Goal: Task Accomplishment & Management: Manage account settings

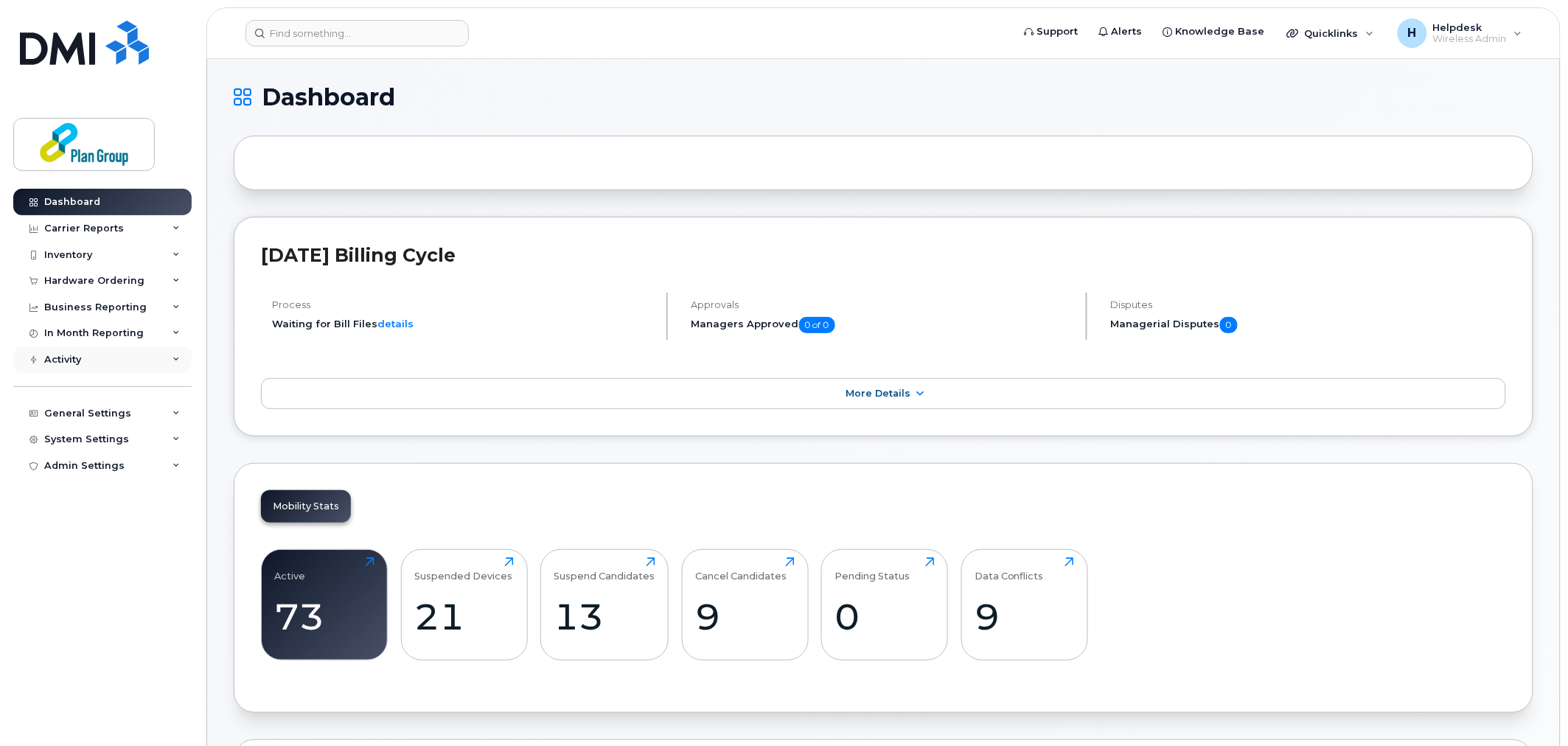
click at [174, 359] on icon at bounding box center [177, 360] width 8 height 8
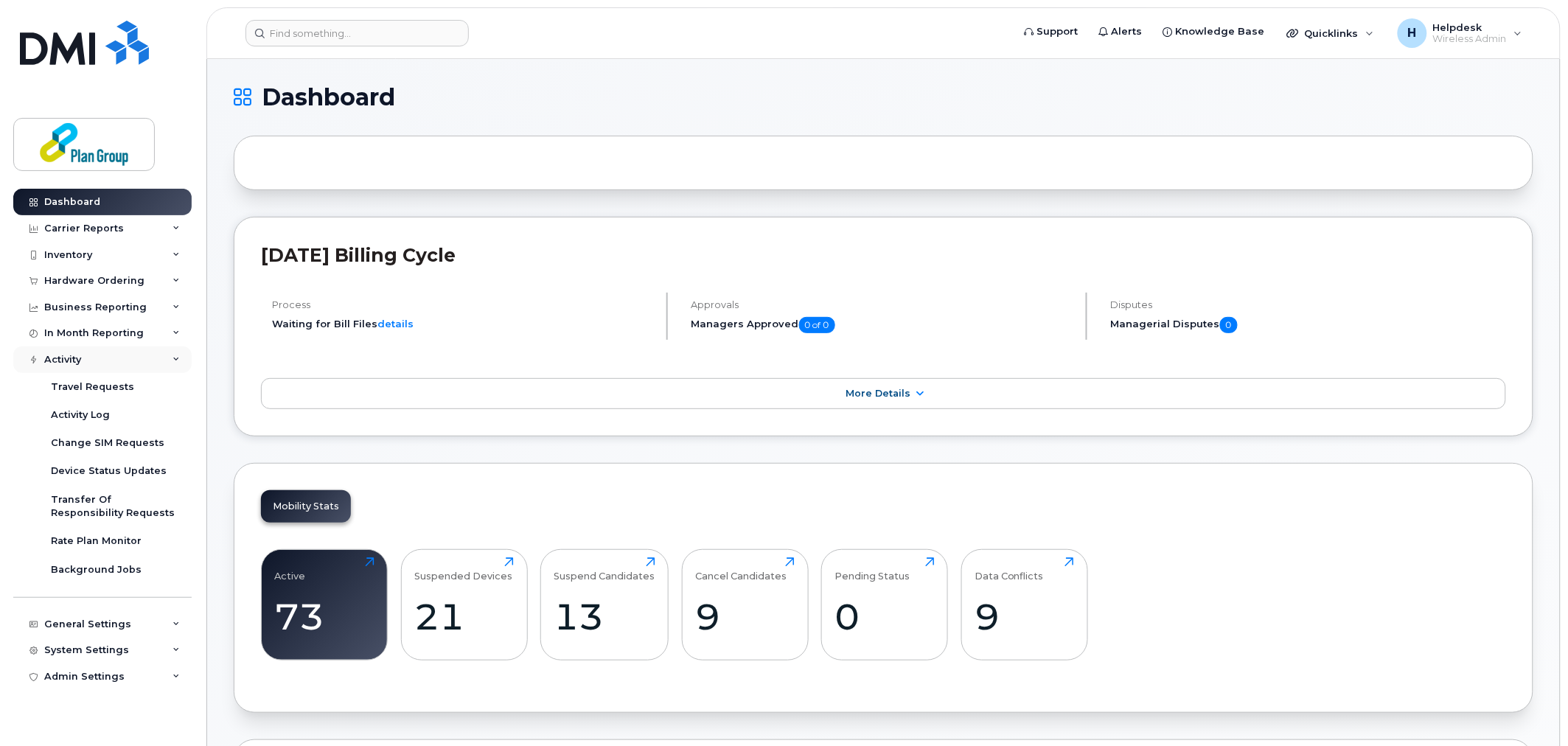
click at [174, 359] on icon at bounding box center [177, 360] width 8 height 8
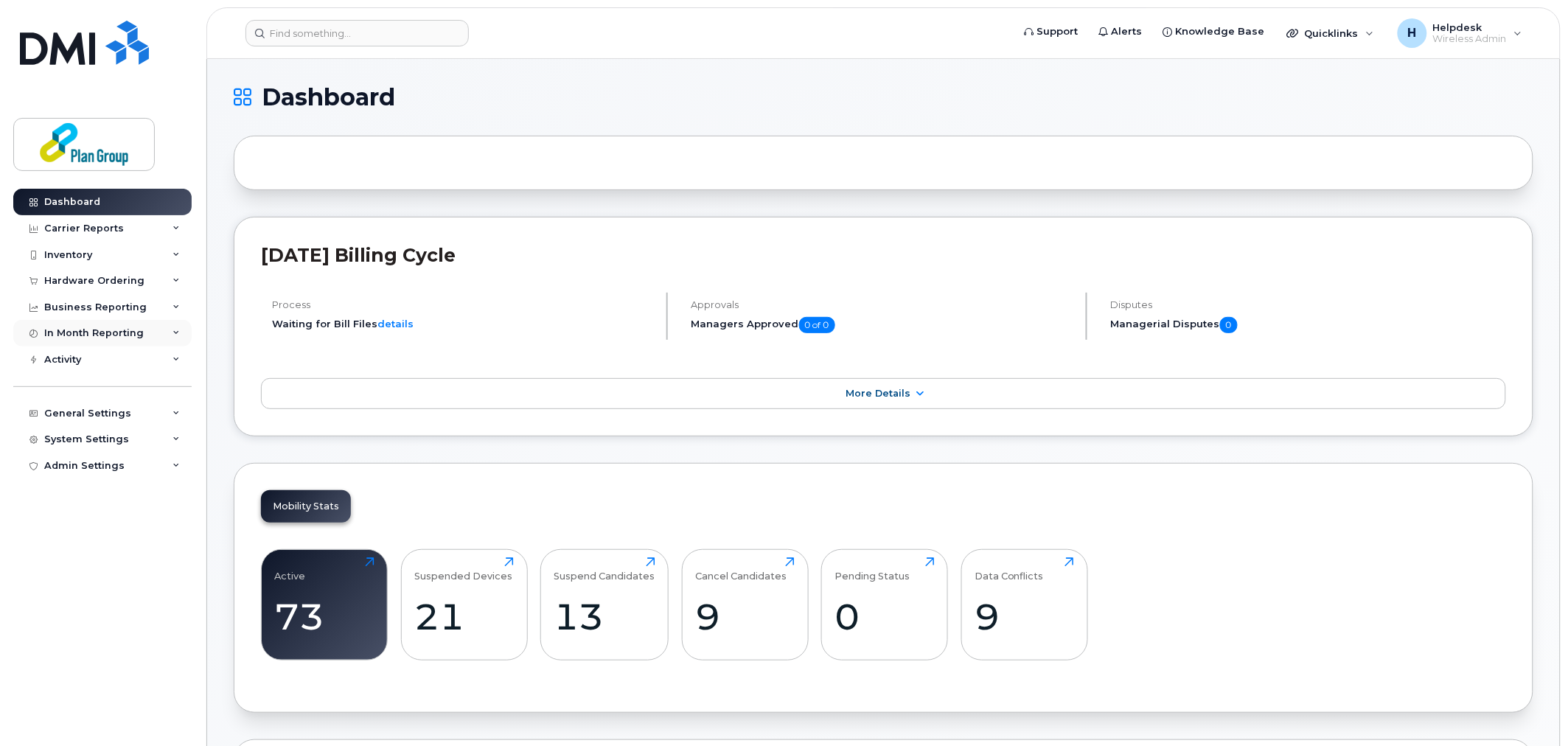
click at [168, 334] on div "In Month Reporting" at bounding box center [102, 333] width 178 height 26
click at [173, 334] on icon at bounding box center [177, 333] width 8 height 8
click at [179, 305] on icon at bounding box center [177, 307] width 8 height 8
click at [172, 285] on div "Hardware Ordering" at bounding box center [102, 280] width 178 height 26
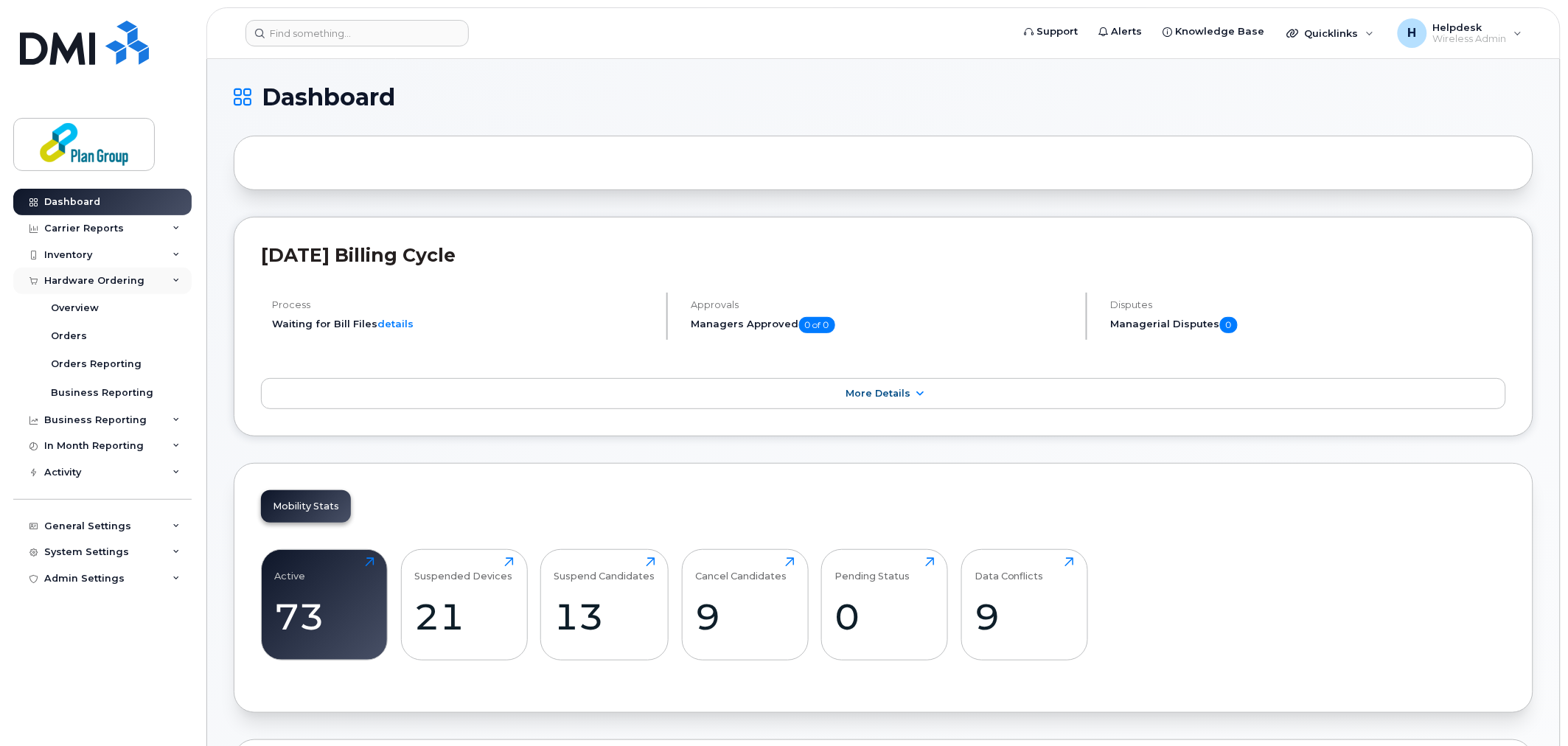
click at [171, 282] on div "Hardware Ordering" at bounding box center [102, 280] width 178 height 26
click at [182, 259] on div "Inventory" at bounding box center [102, 255] width 178 height 26
click at [171, 255] on div "Inventory" at bounding box center [102, 255] width 178 height 26
drag, startPoint x: 10, startPoint y: 0, endPoint x: 1156, endPoint y: 85, distance: 1149.1
click at [1155, 86] on h1 "Dashboard" at bounding box center [879, 97] width 1292 height 23
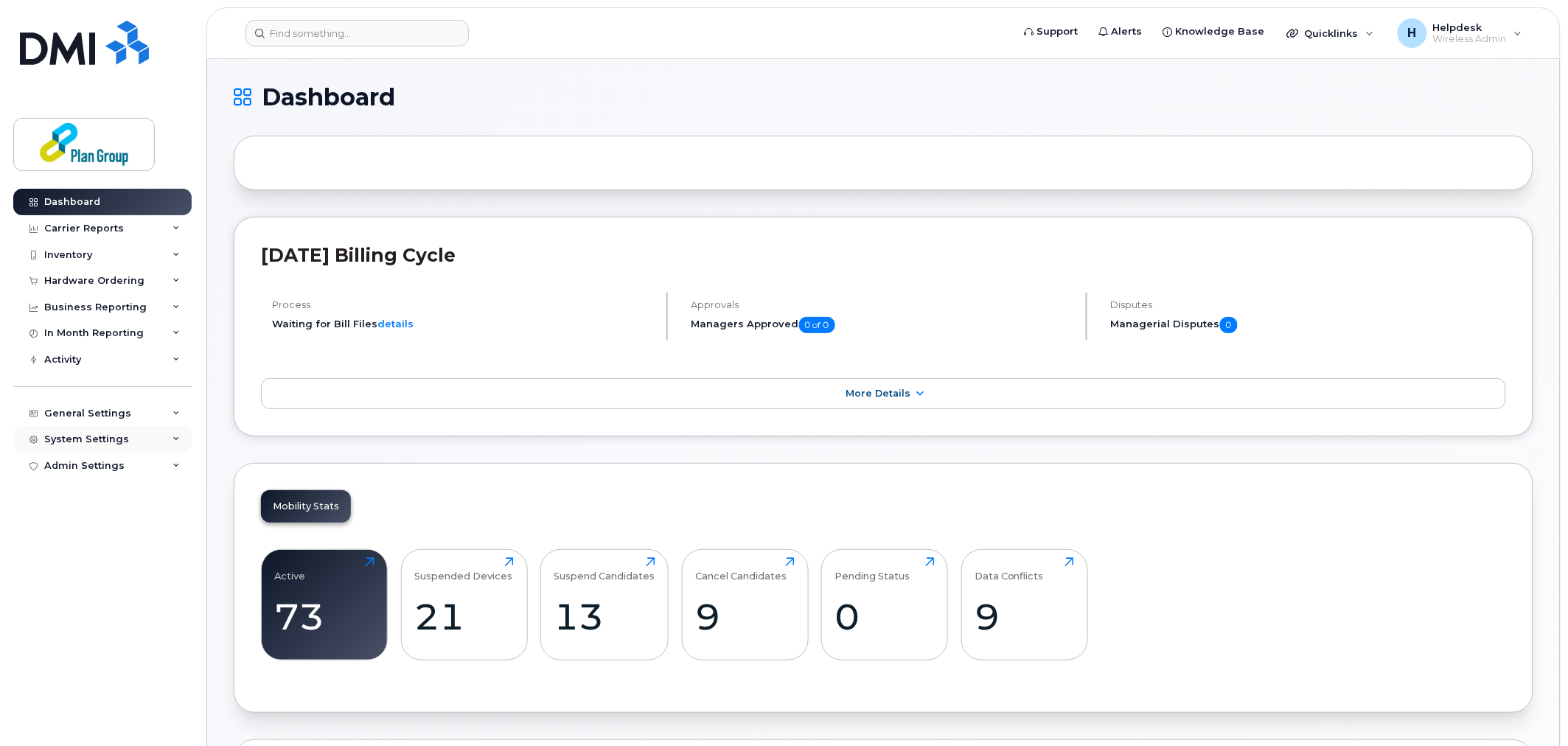
click at [101, 439] on div "System Settings" at bounding box center [86, 439] width 85 height 12
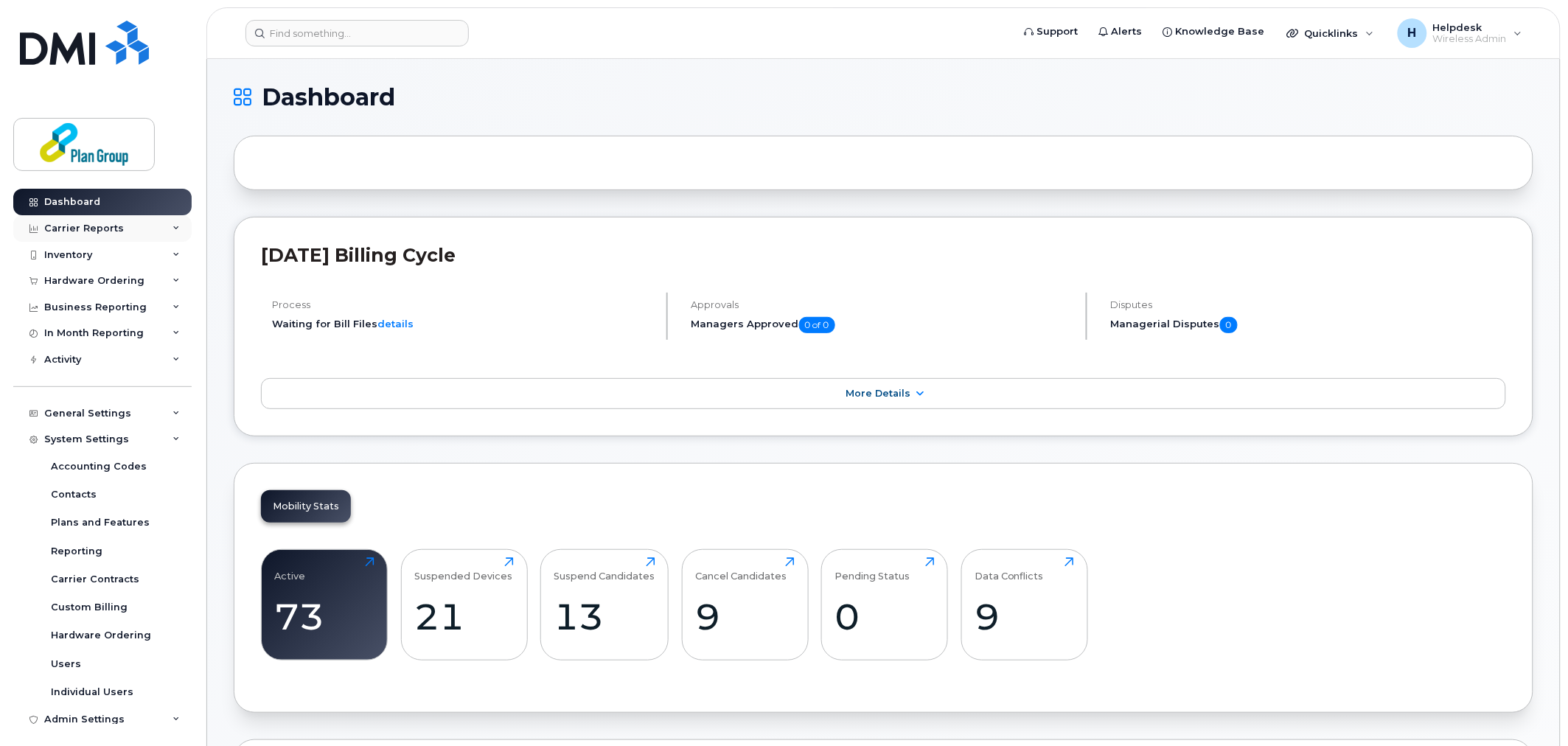
click at [112, 218] on div "Carrier Reports" at bounding box center [102, 228] width 178 height 26
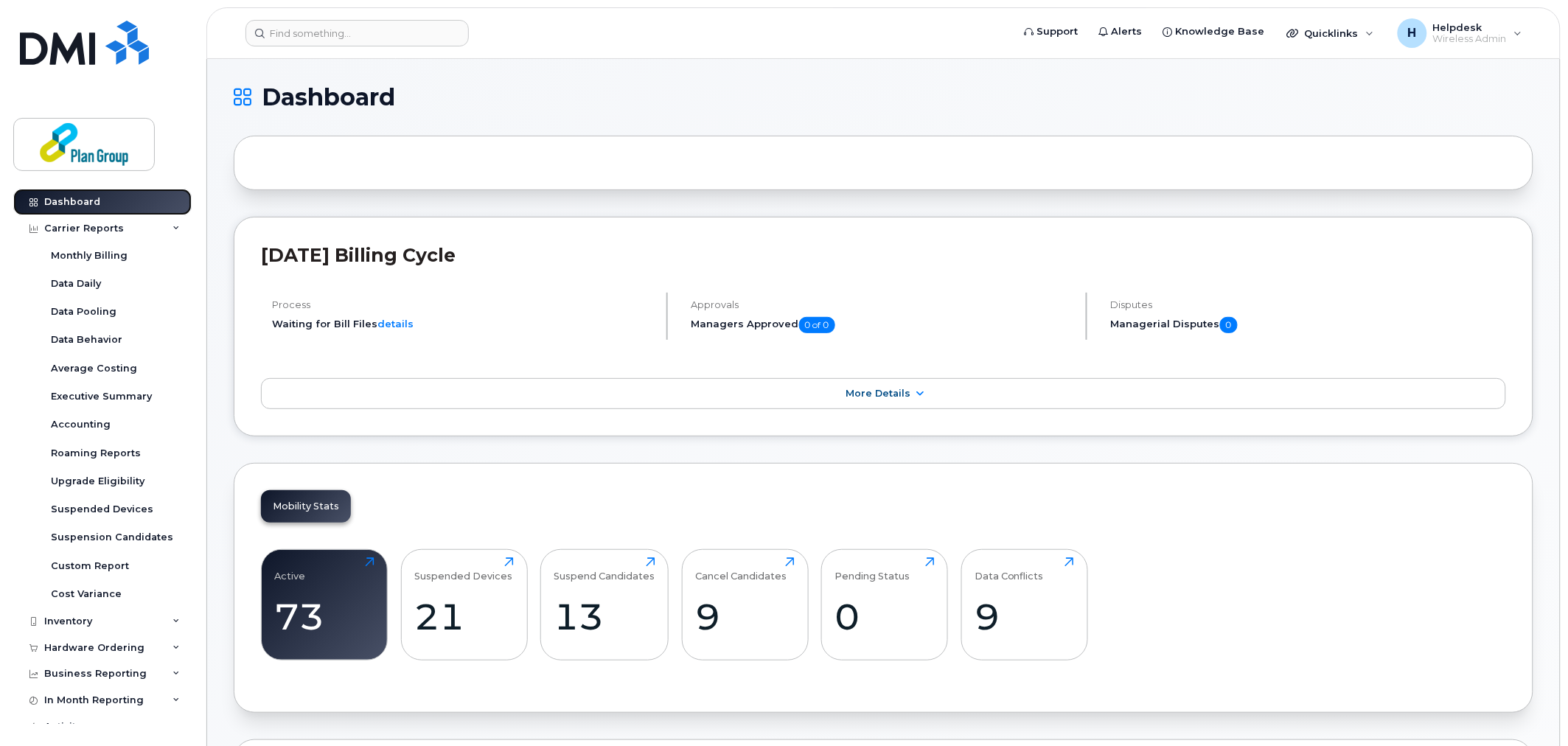
click at [160, 212] on link "Dashboard" at bounding box center [102, 201] width 178 height 26
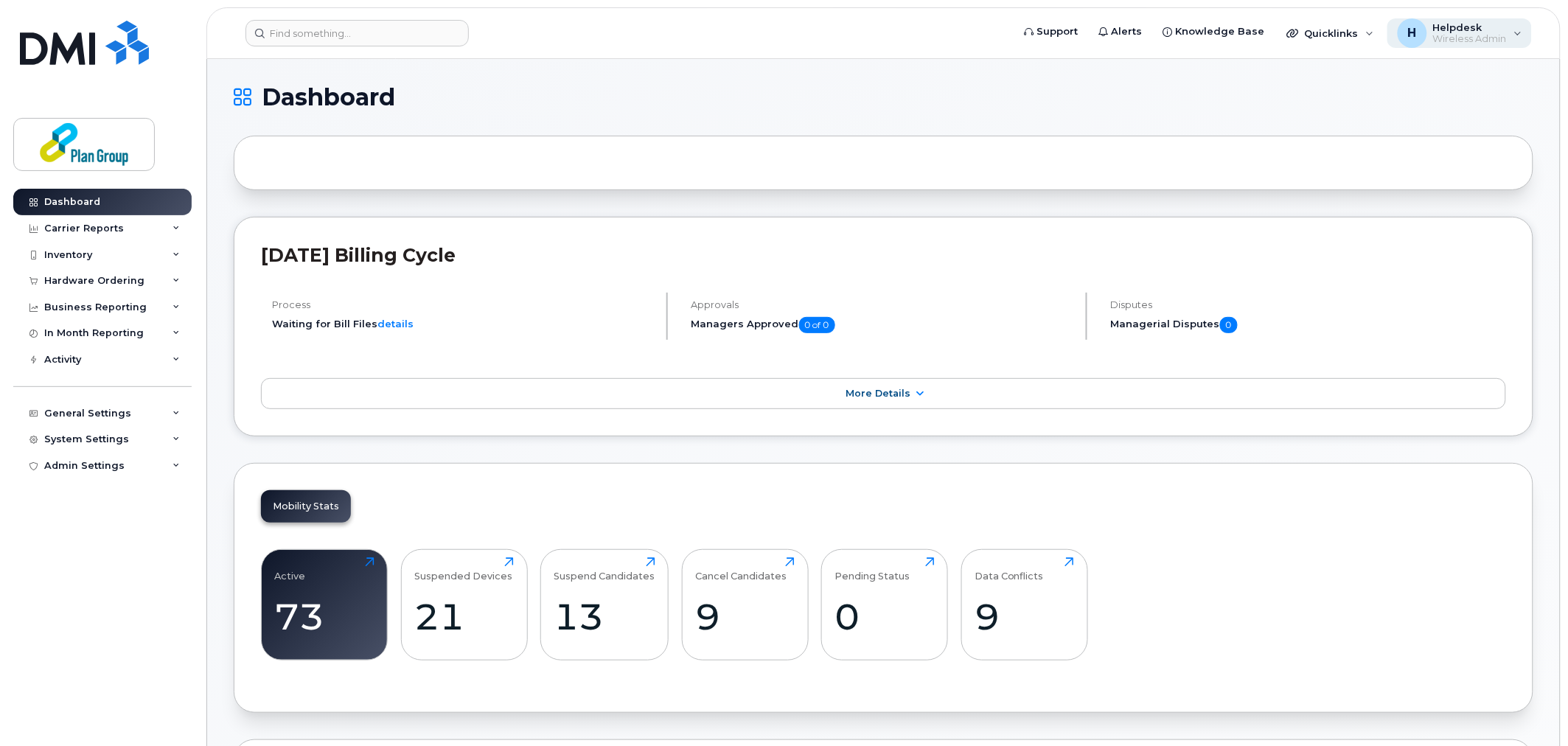
click at [1497, 28] on span "Helpdesk" at bounding box center [1470, 27] width 74 height 12
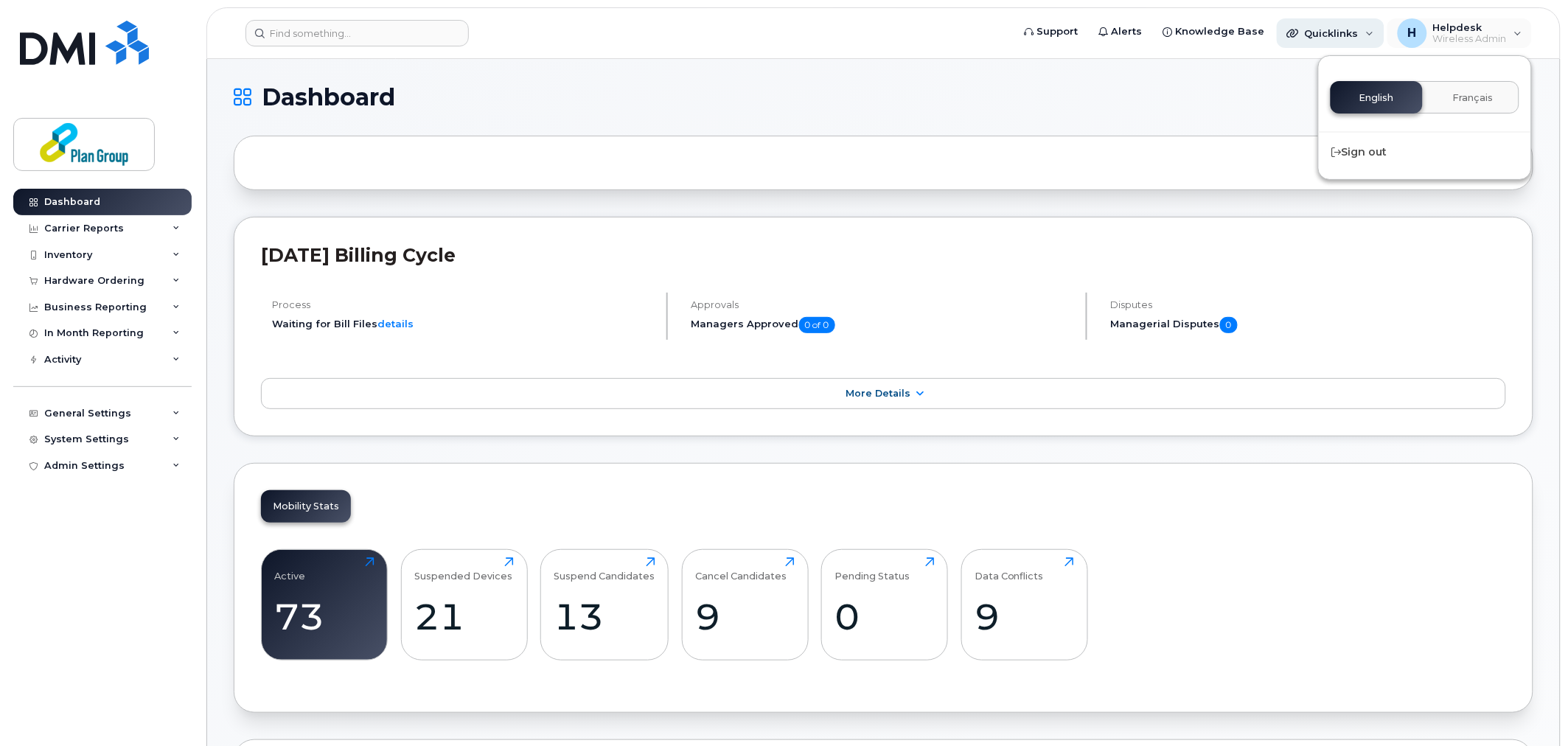
click at [1358, 46] on div "Quicklinks" at bounding box center [1330, 33] width 107 height 29
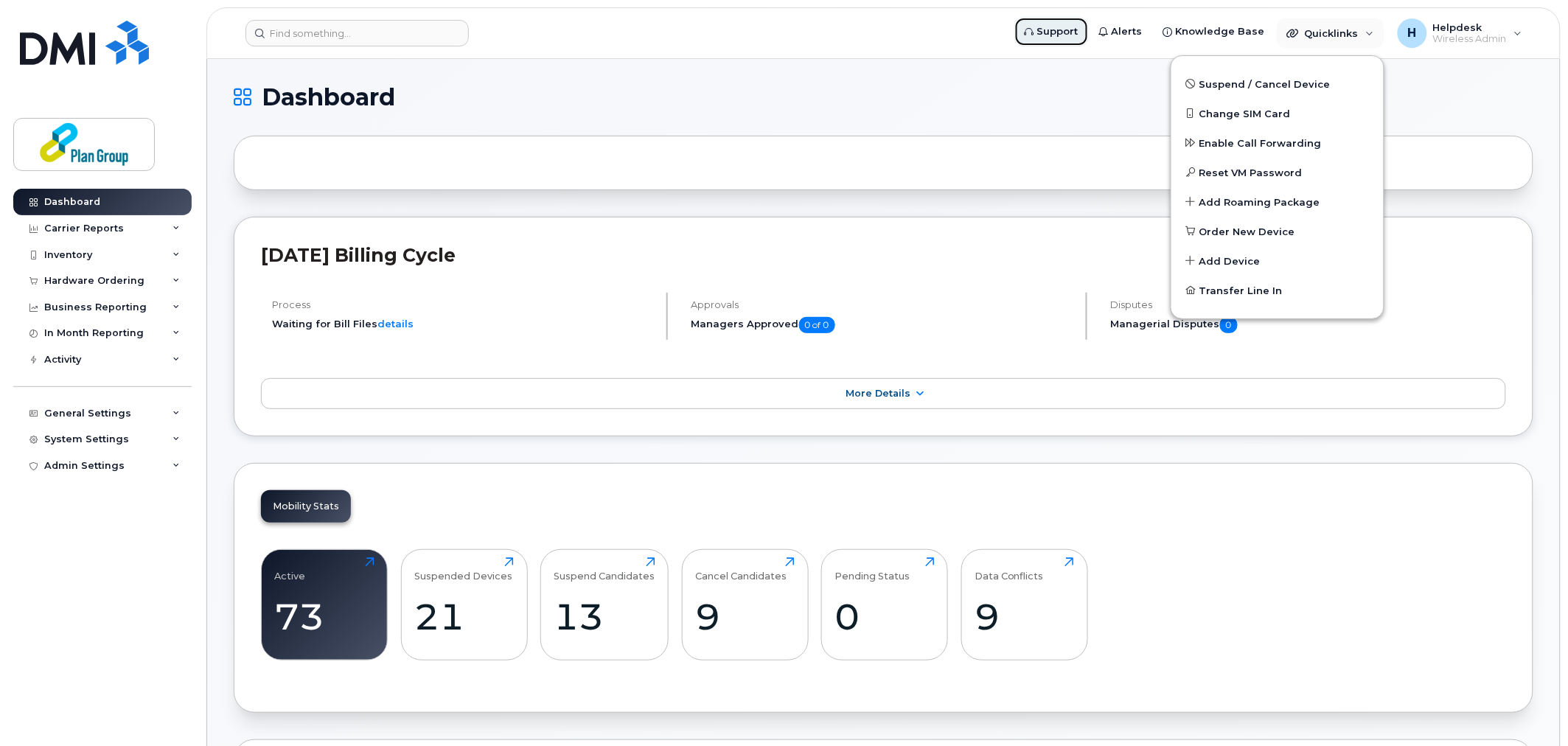
click at [1079, 30] on span "Support" at bounding box center [1058, 32] width 41 height 15
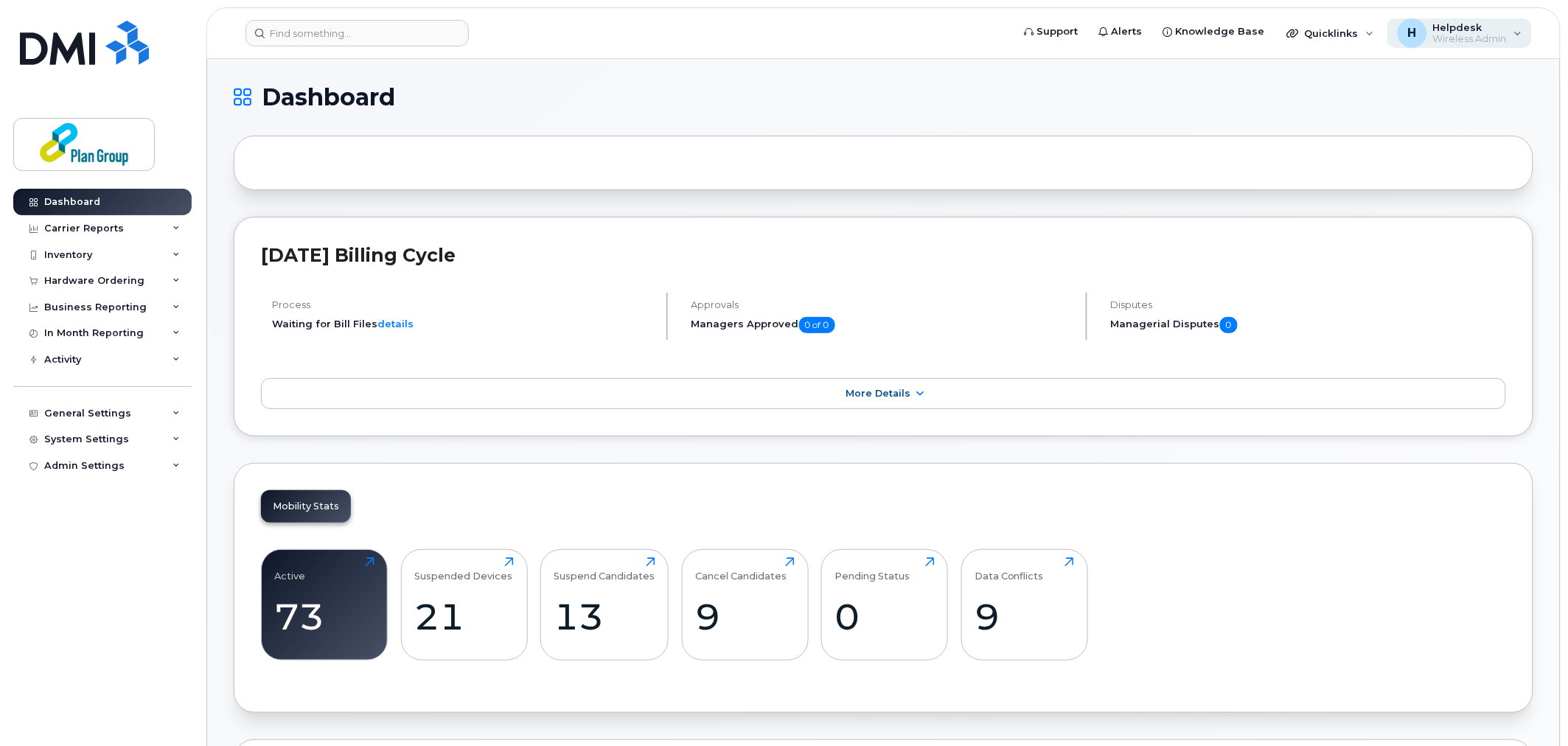
click at [1450, 38] on span "Wireless Admin" at bounding box center [1470, 39] width 74 height 12
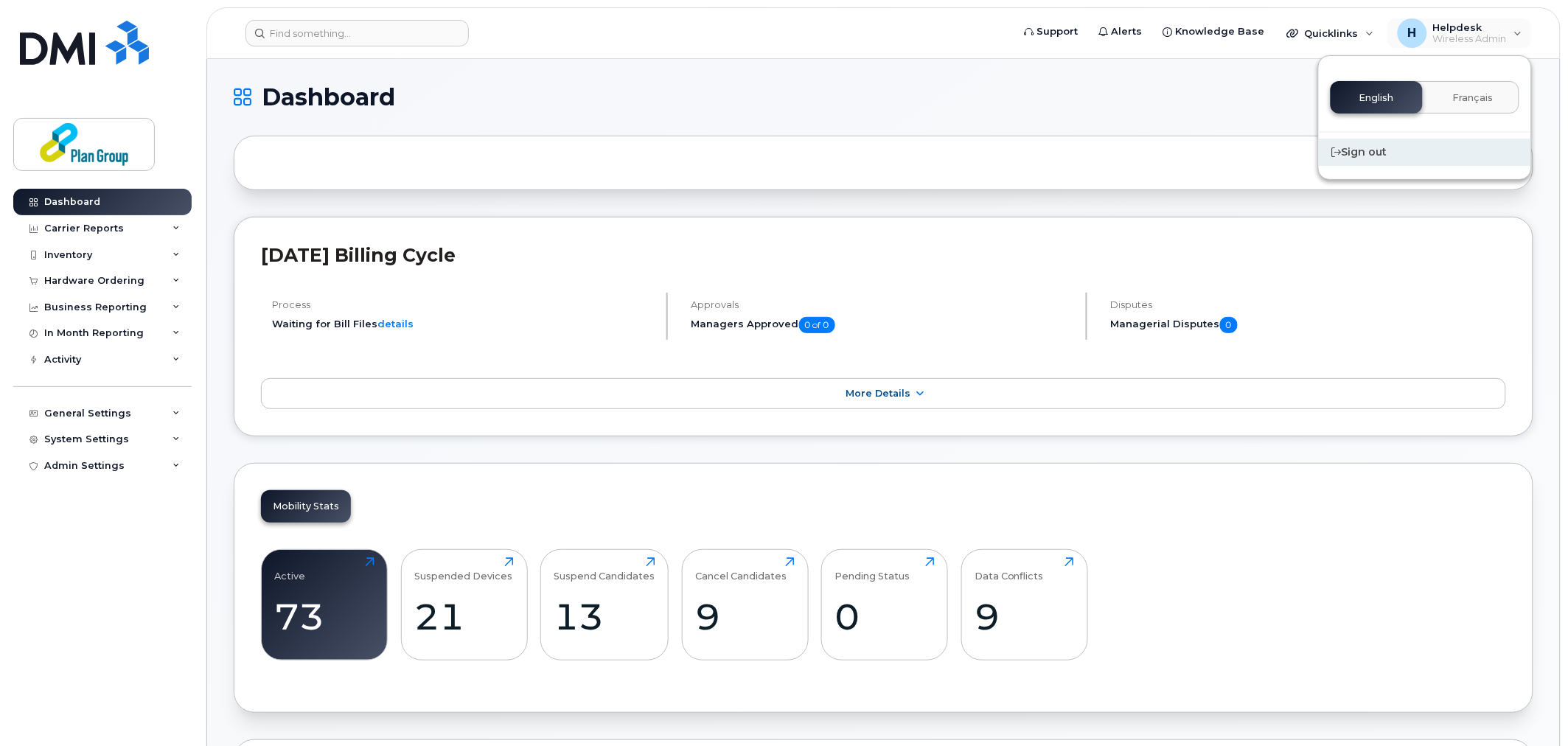
click at [1385, 155] on div "Sign out" at bounding box center [1425, 152] width 212 height 27
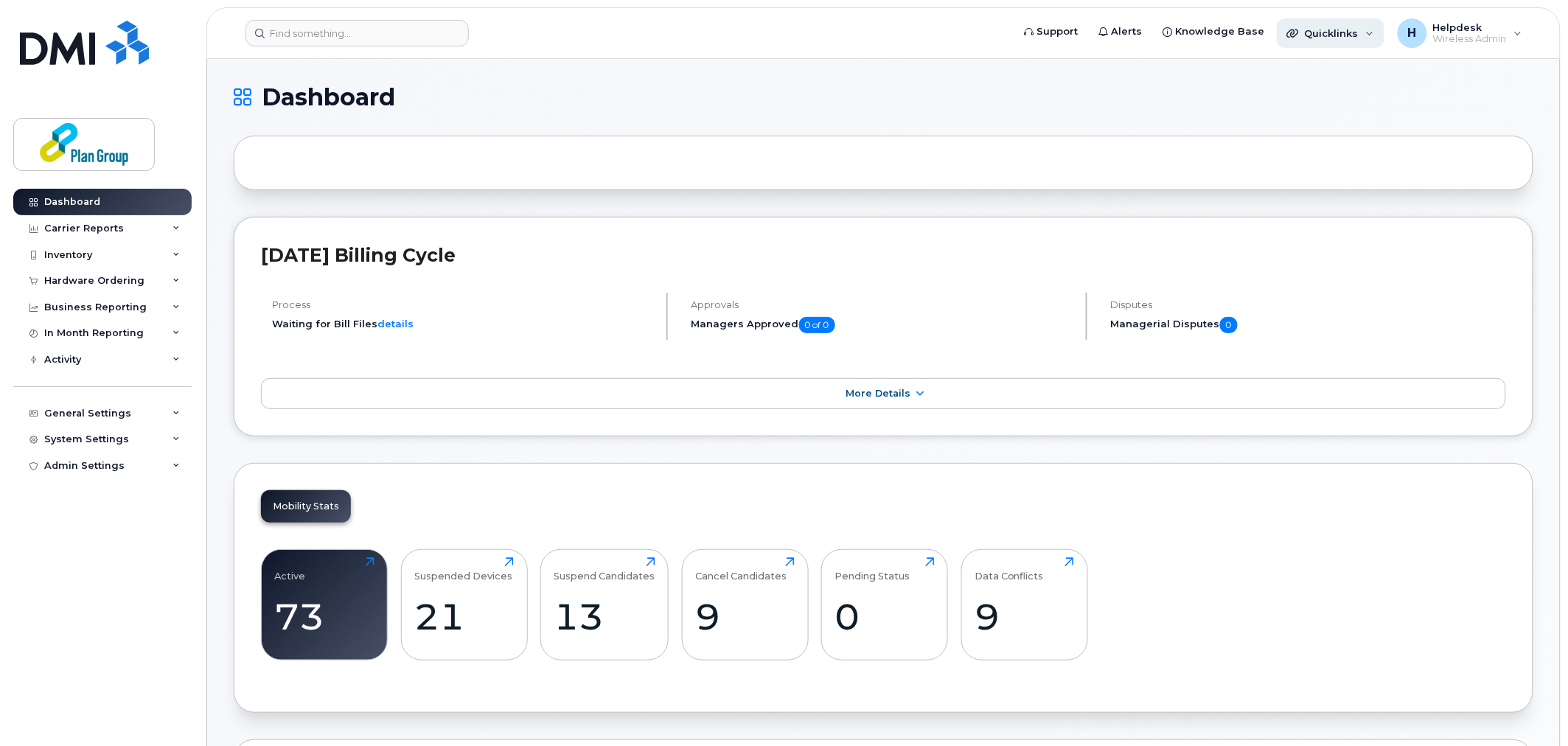
click at [1346, 41] on div "Quicklinks" at bounding box center [1330, 33] width 107 height 29
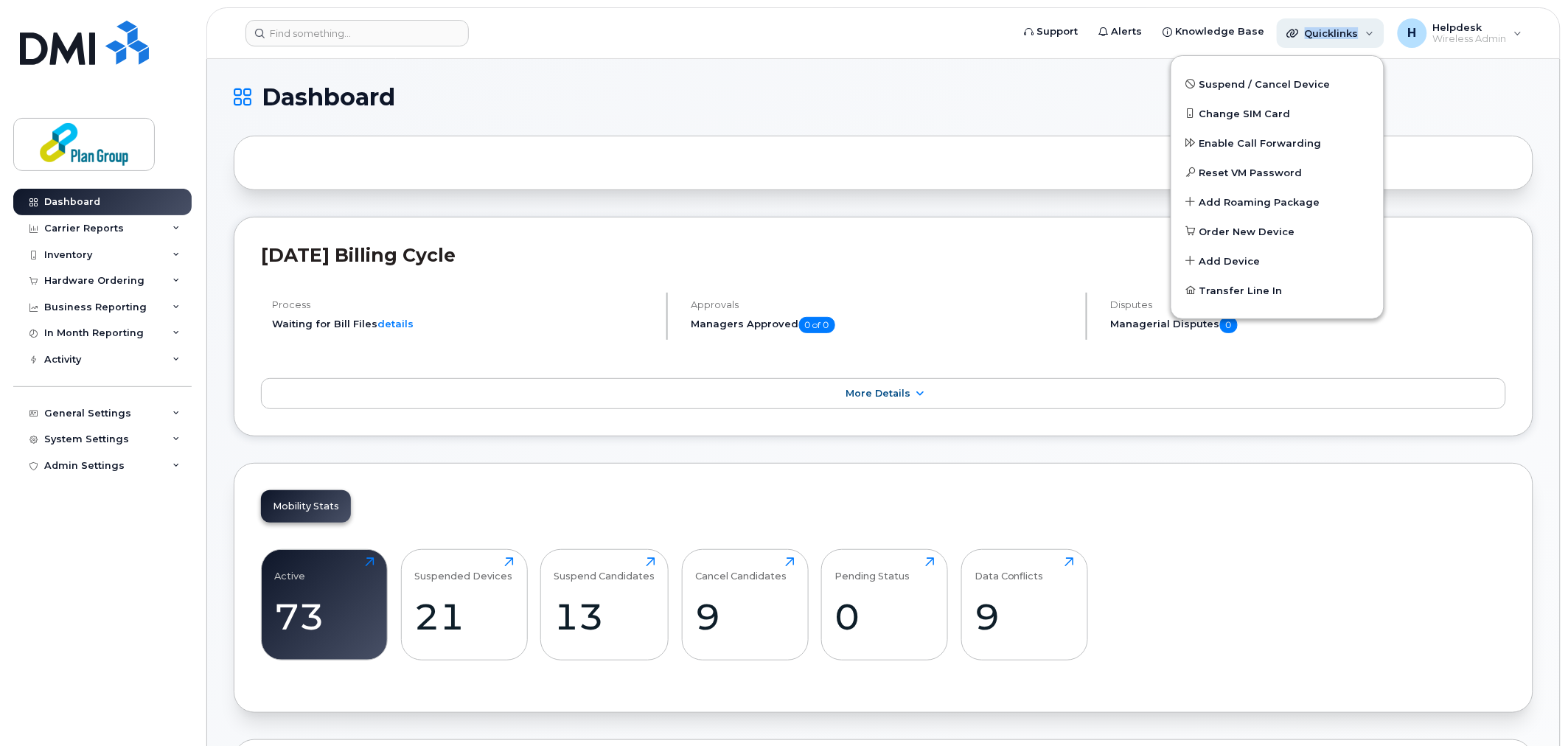
click at [1346, 41] on div "Quicklinks" at bounding box center [1330, 33] width 107 height 29
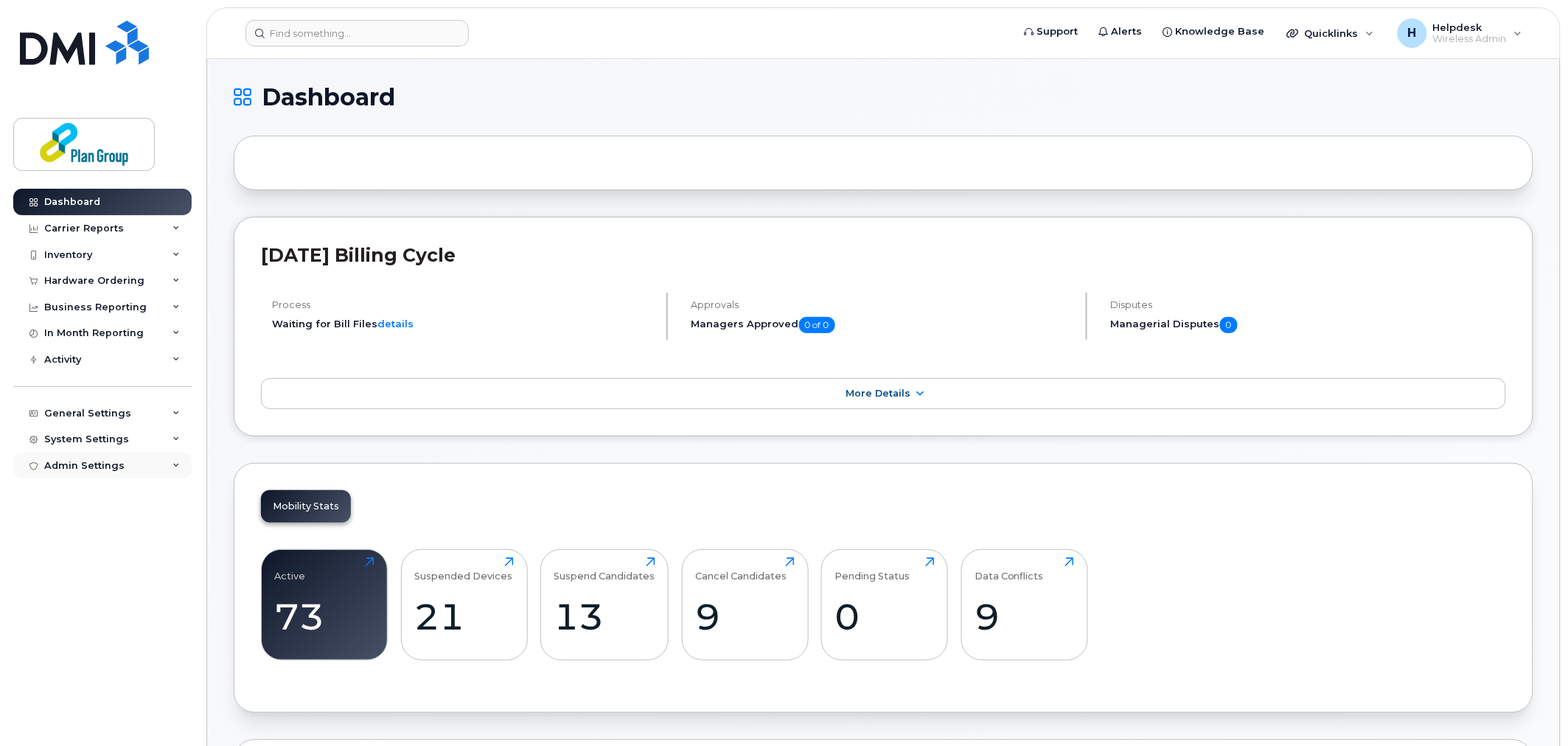
click at [108, 470] on div "Admin Settings" at bounding box center [84, 466] width 80 height 12
click at [155, 440] on div "System Settings" at bounding box center [102, 439] width 178 height 26
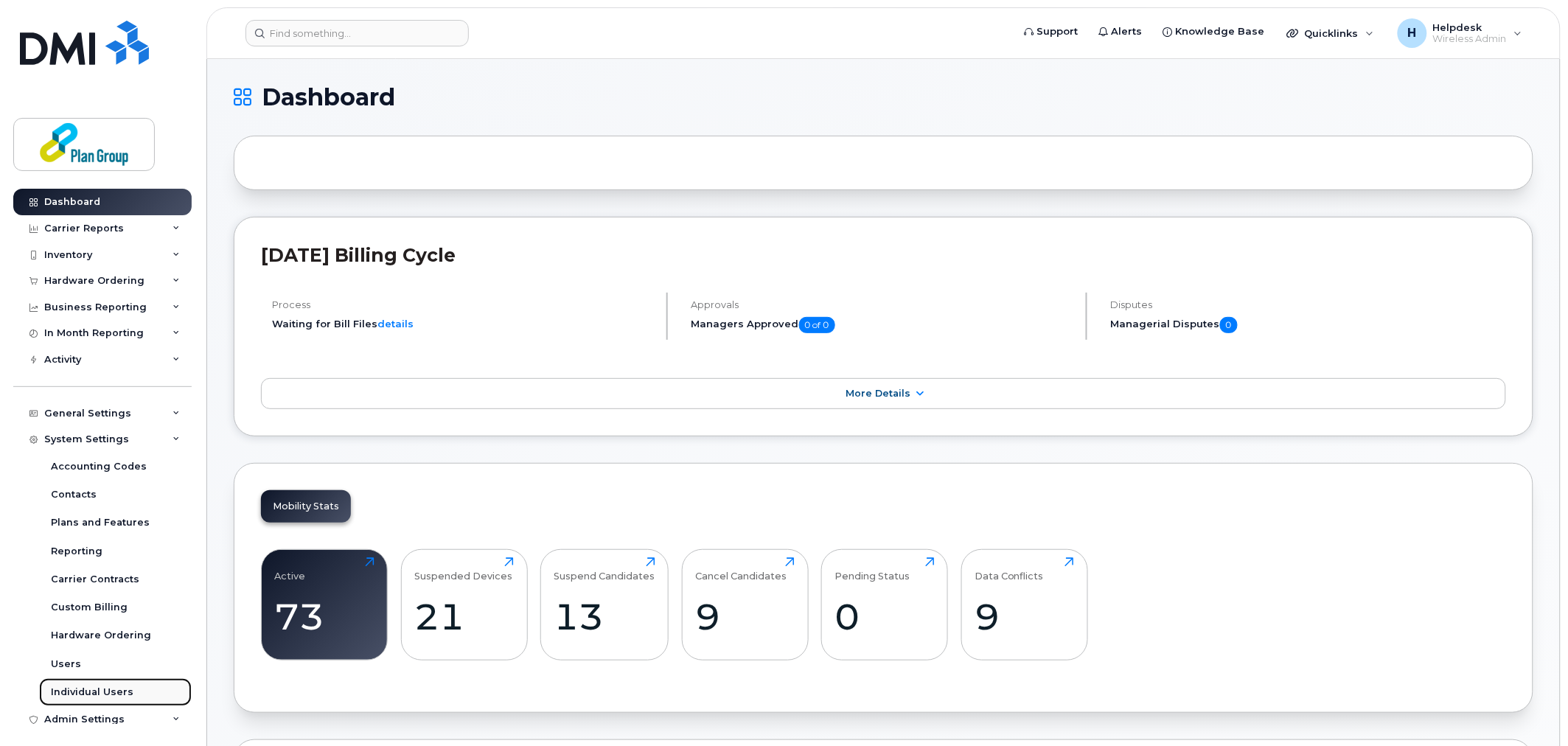
click at [84, 693] on div "Individual Users" at bounding box center [92, 692] width 83 height 14
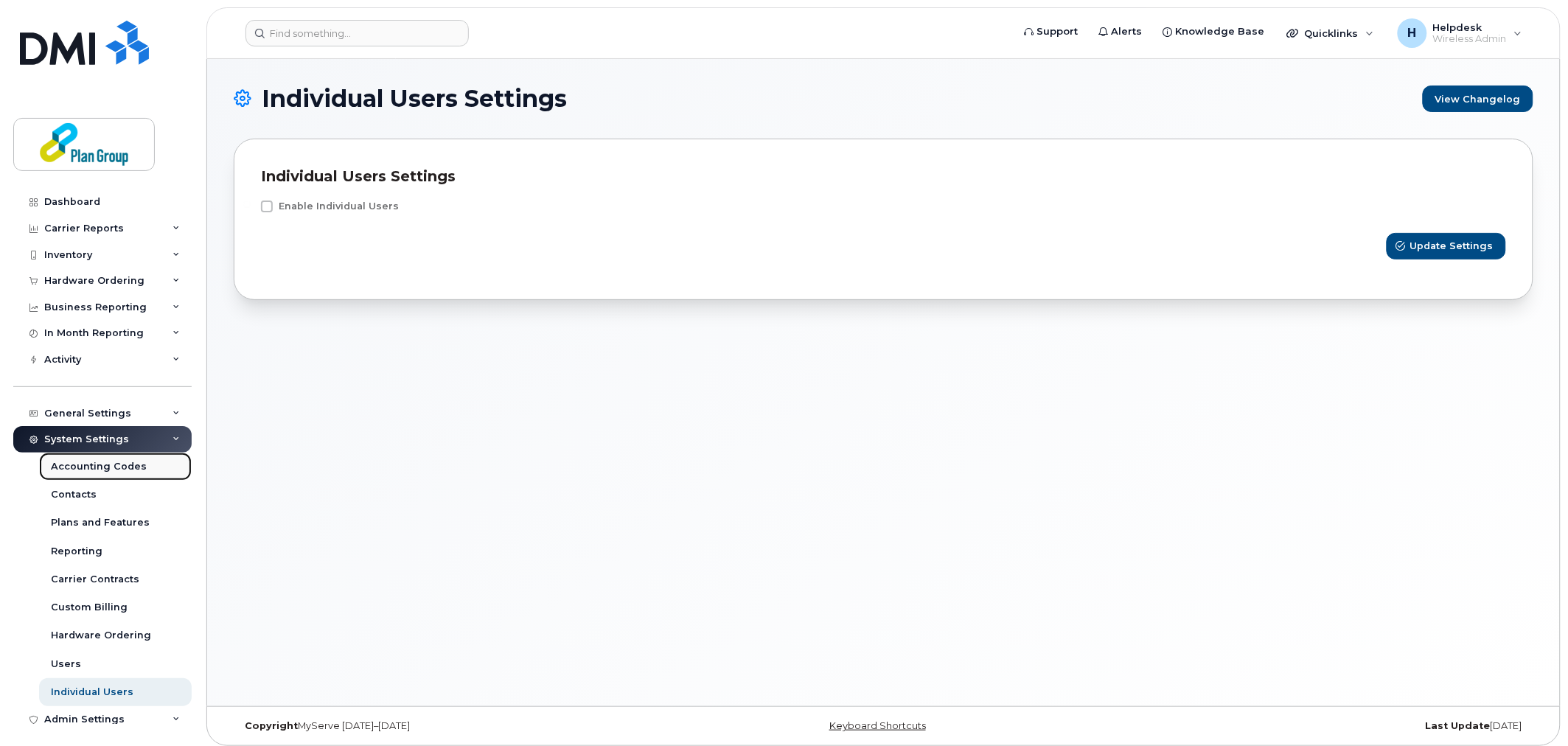
click at [95, 460] on div "Accounting Codes" at bounding box center [99, 467] width 96 height 14
click at [87, 492] on div "Contacts" at bounding box center [74, 494] width 46 height 14
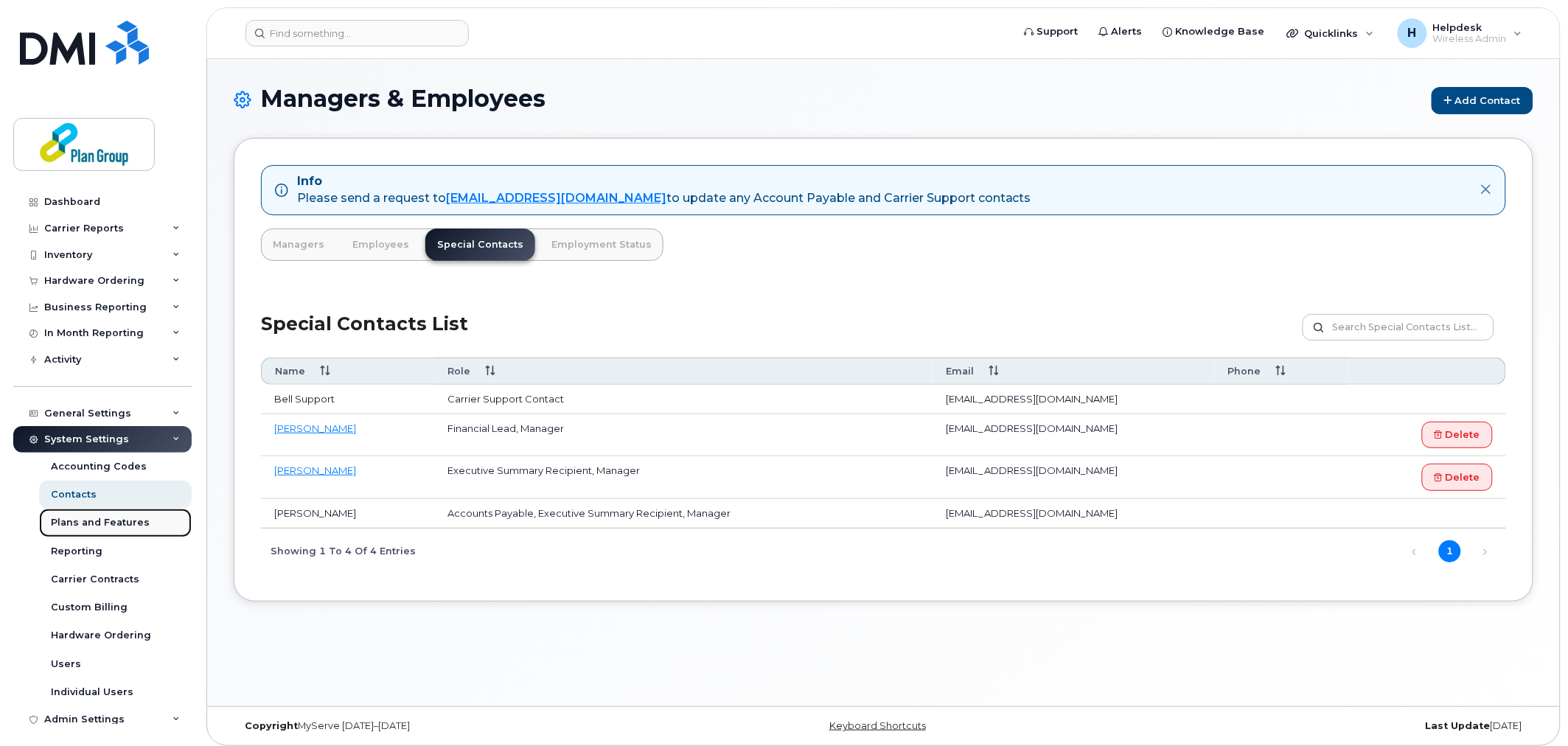
click at [115, 527] on div "Plans and Features" at bounding box center [100, 523] width 98 height 14
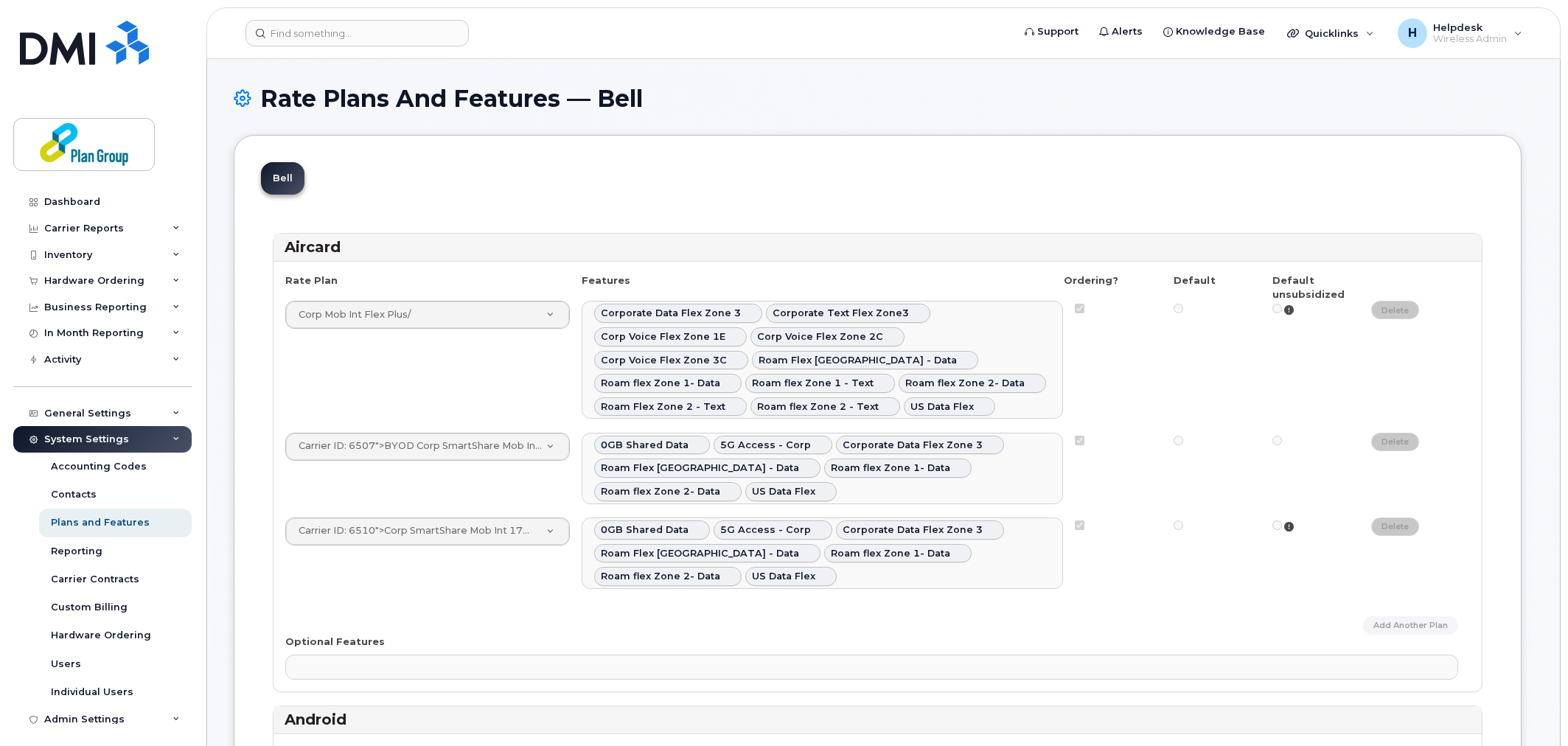
select select
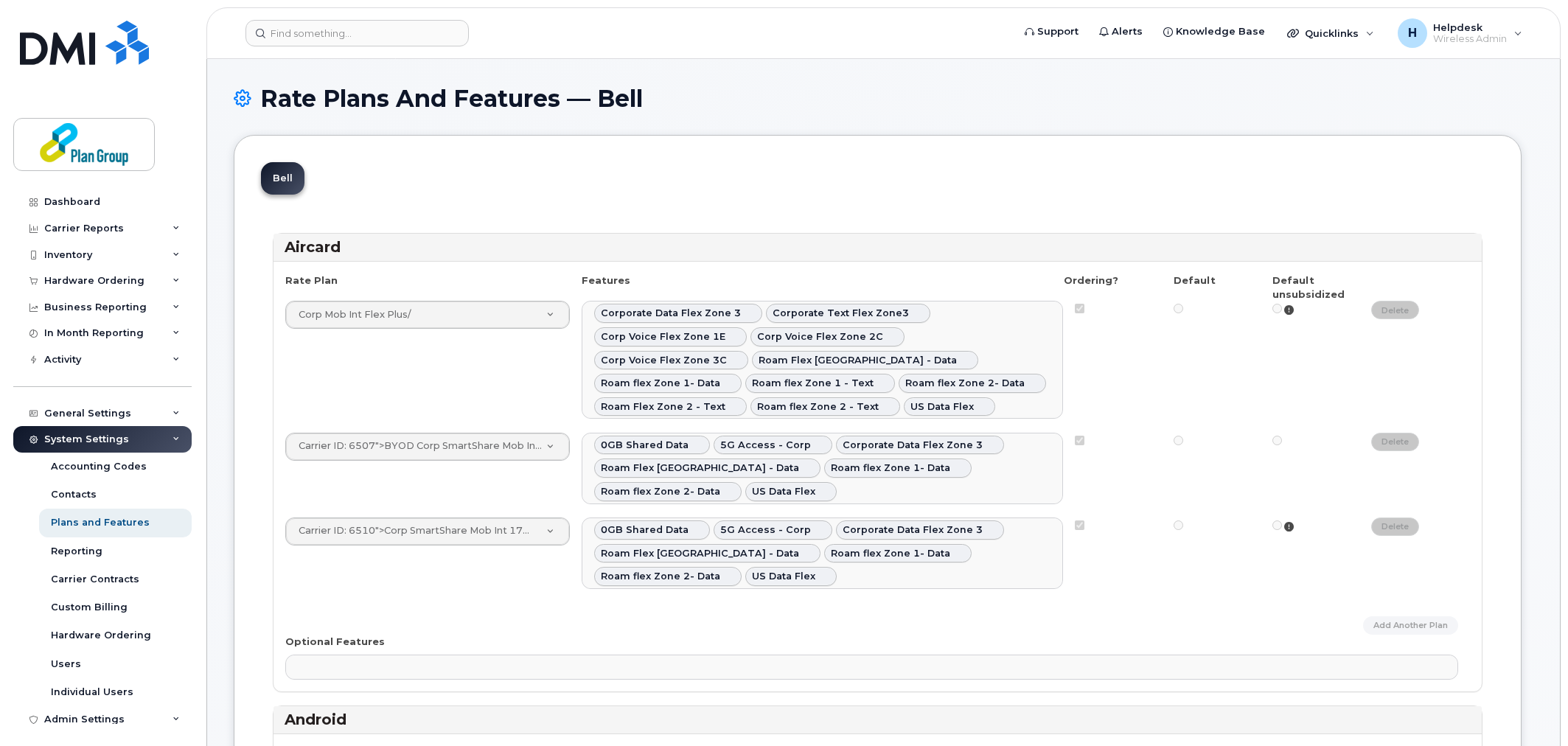
select select
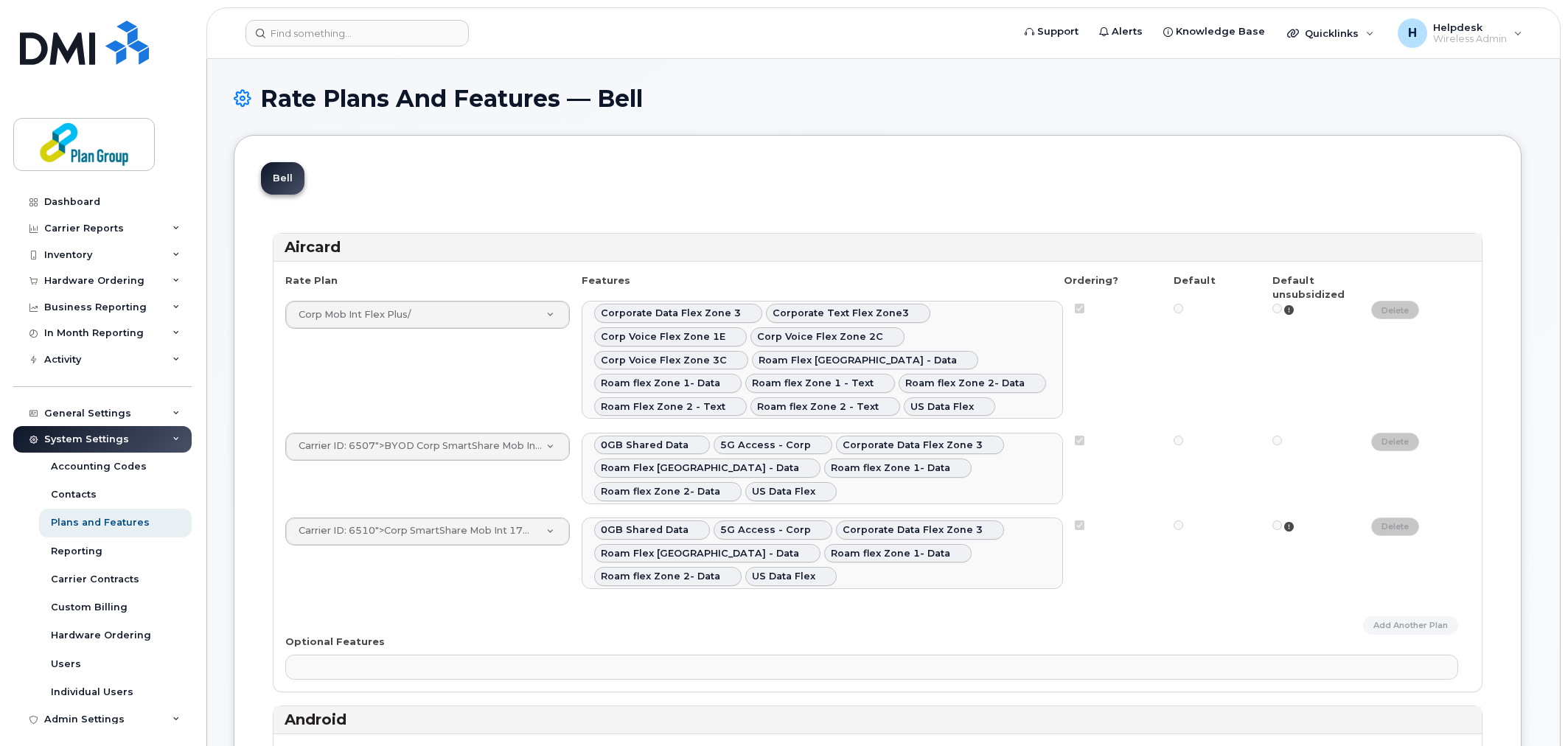
select select
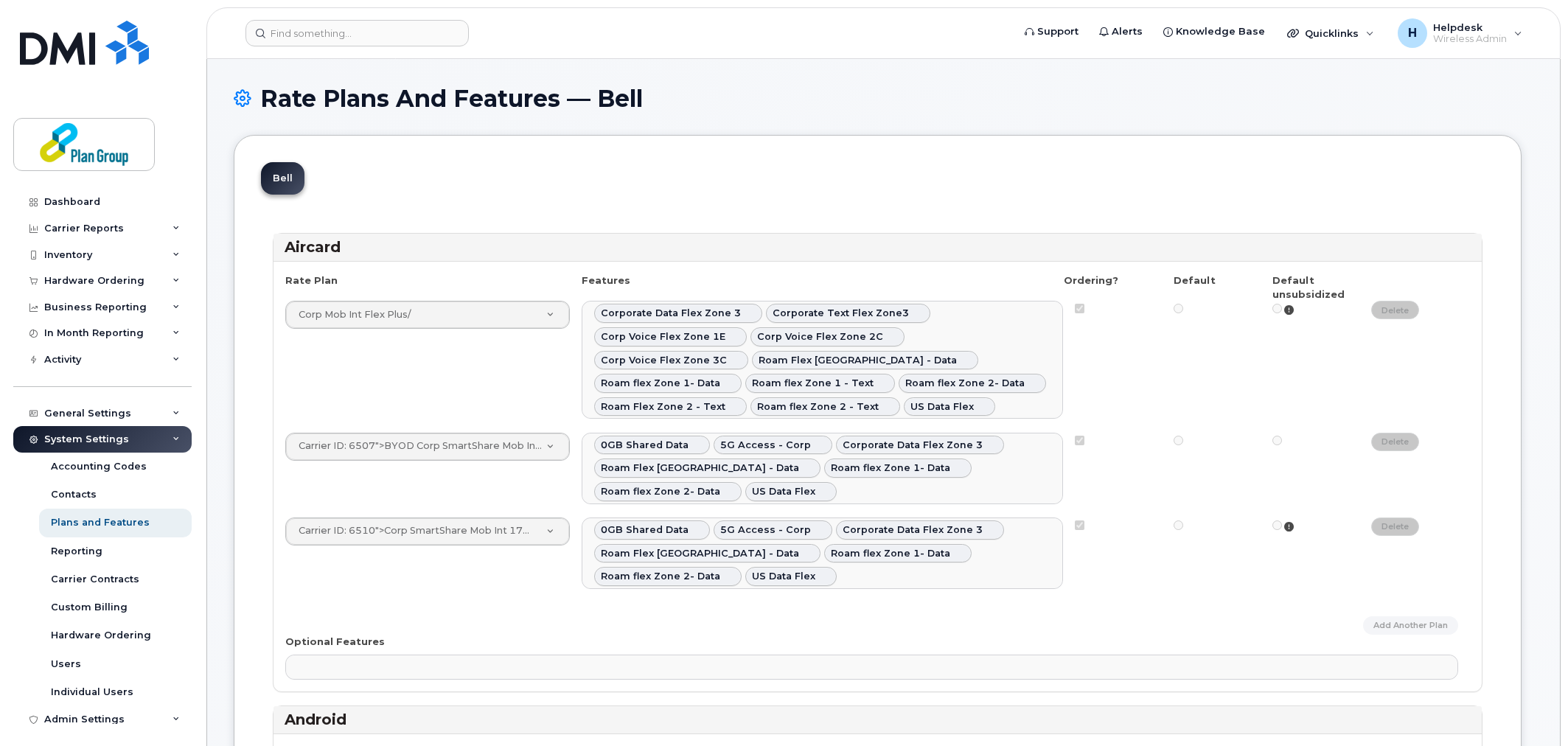
select select
click at [121, 557] on link "Reporting" at bounding box center [115, 551] width 153 height 28
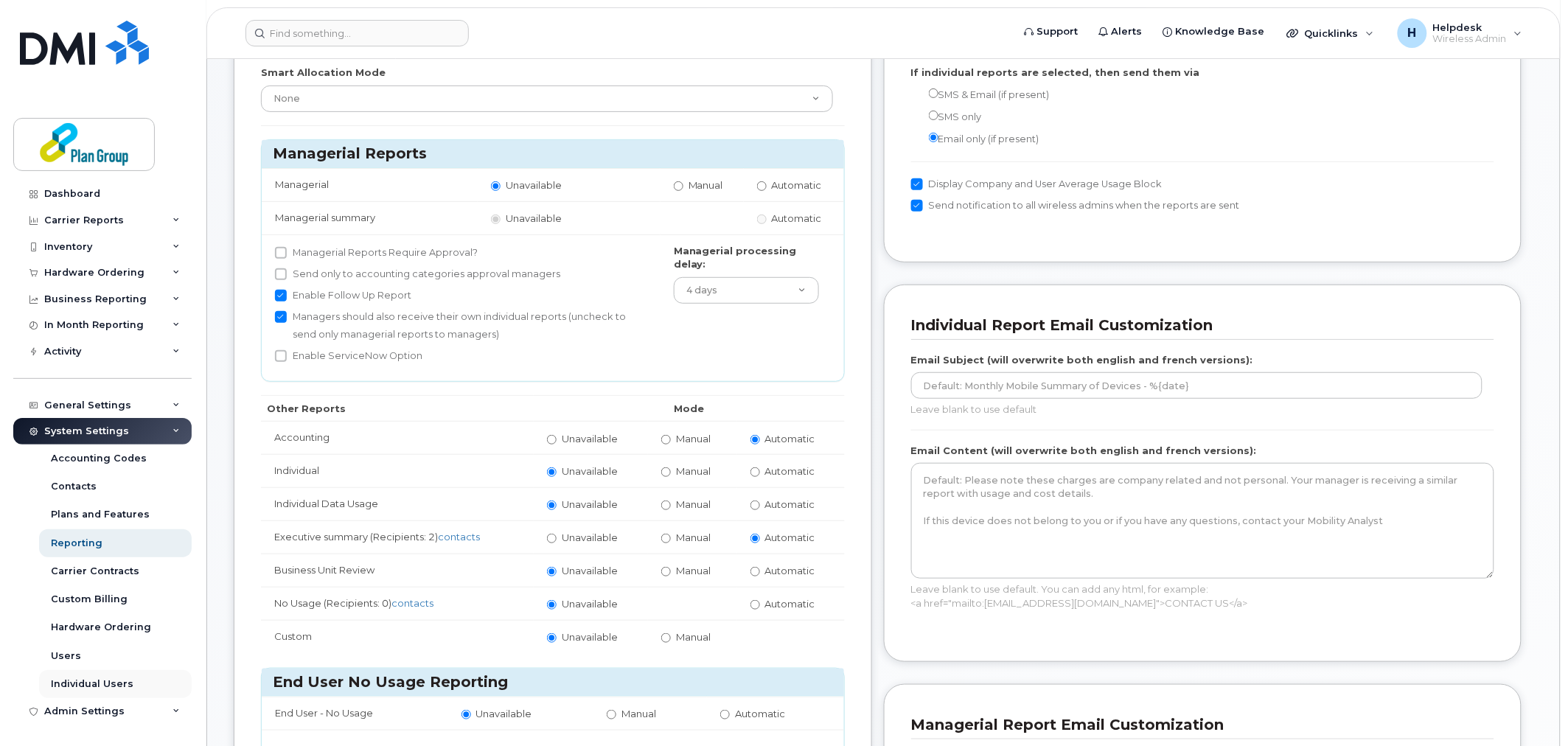
scroll to position [246, 0]
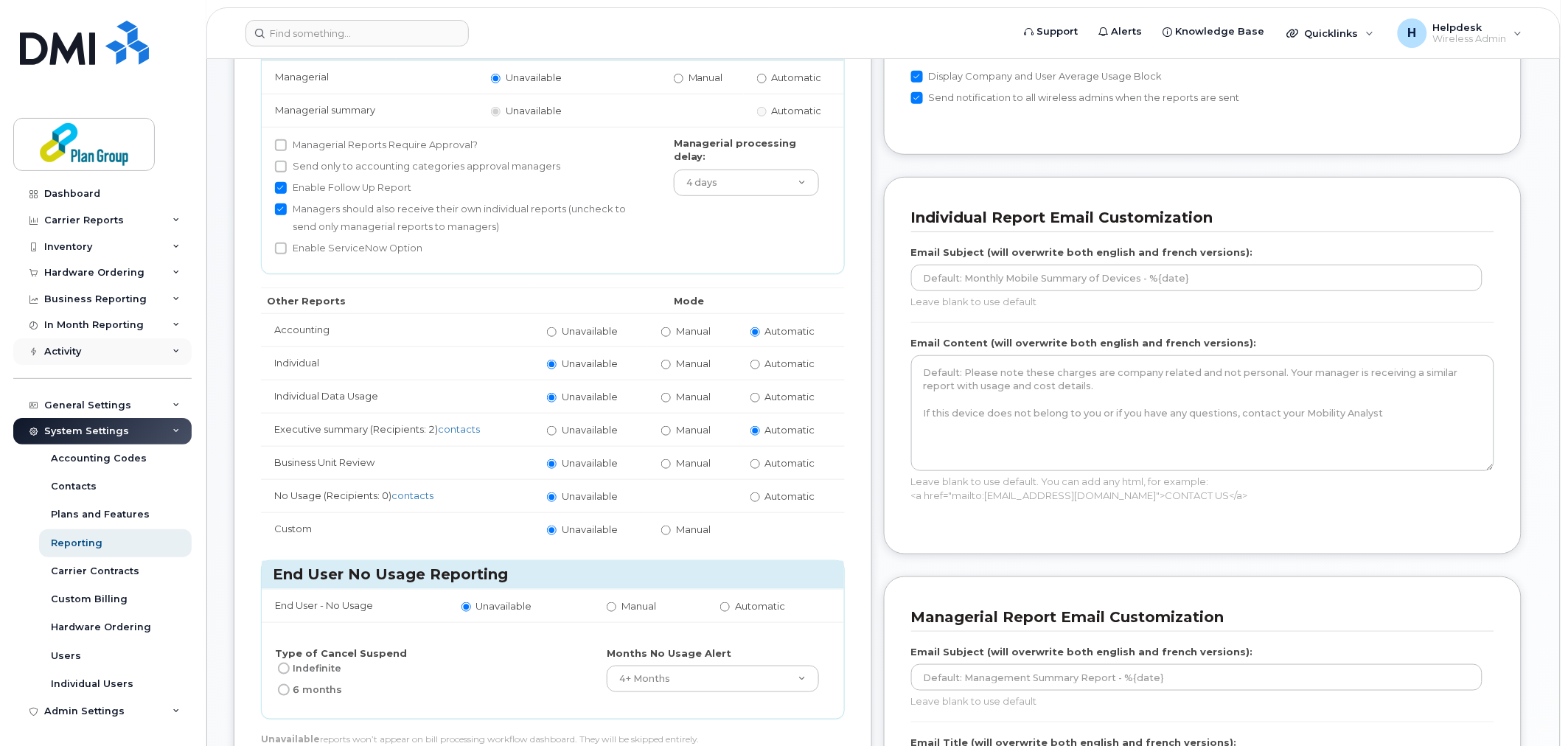
click at [79, 354] on div "Activity" at bounding box center [62, 352] width 37 height 12
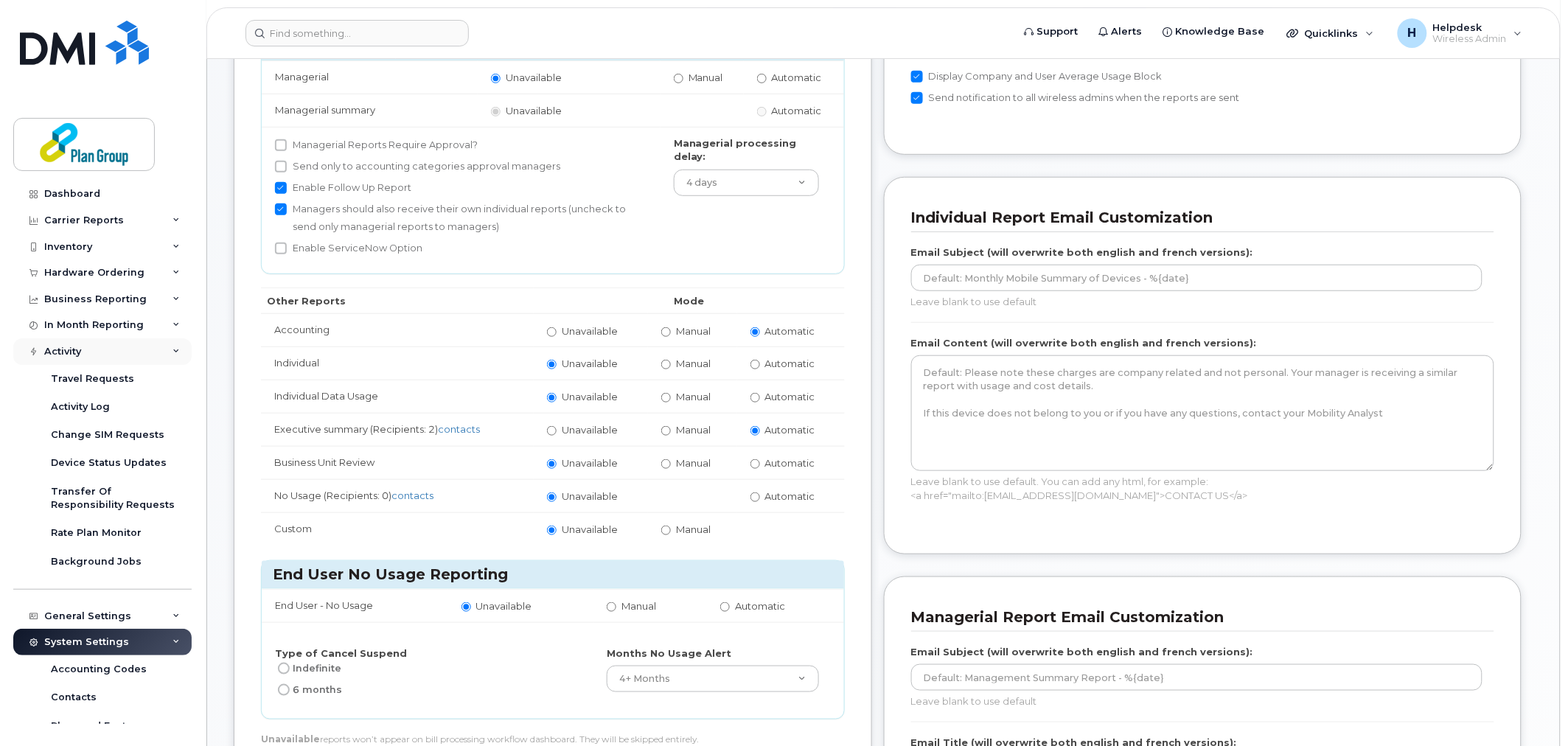
click at [79, 354] on div "Activity" at bounding box center [62, 352] width 37 height 12
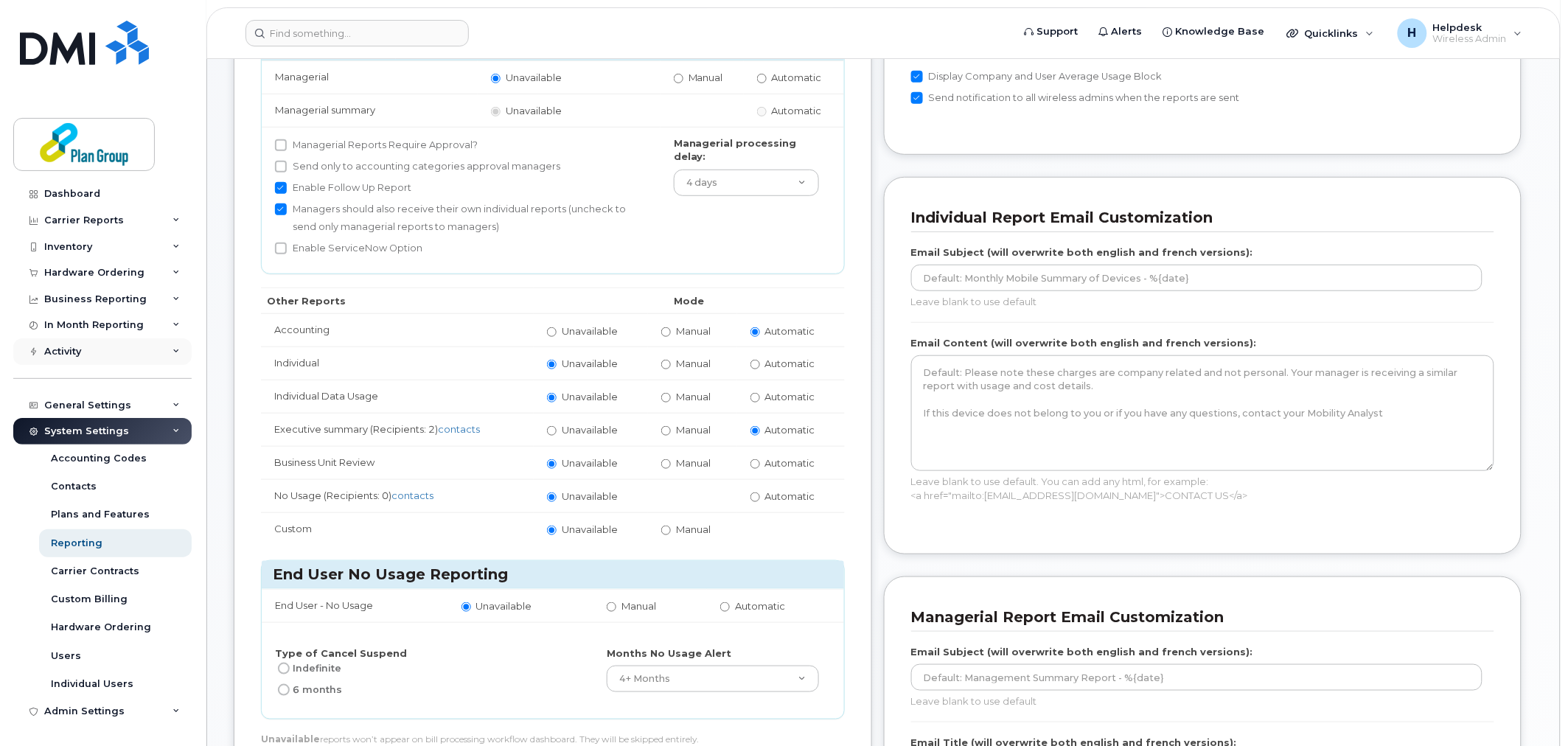
click at [79, 354] on div "Activity" at bounding box center [62, 352] width 37 height 12
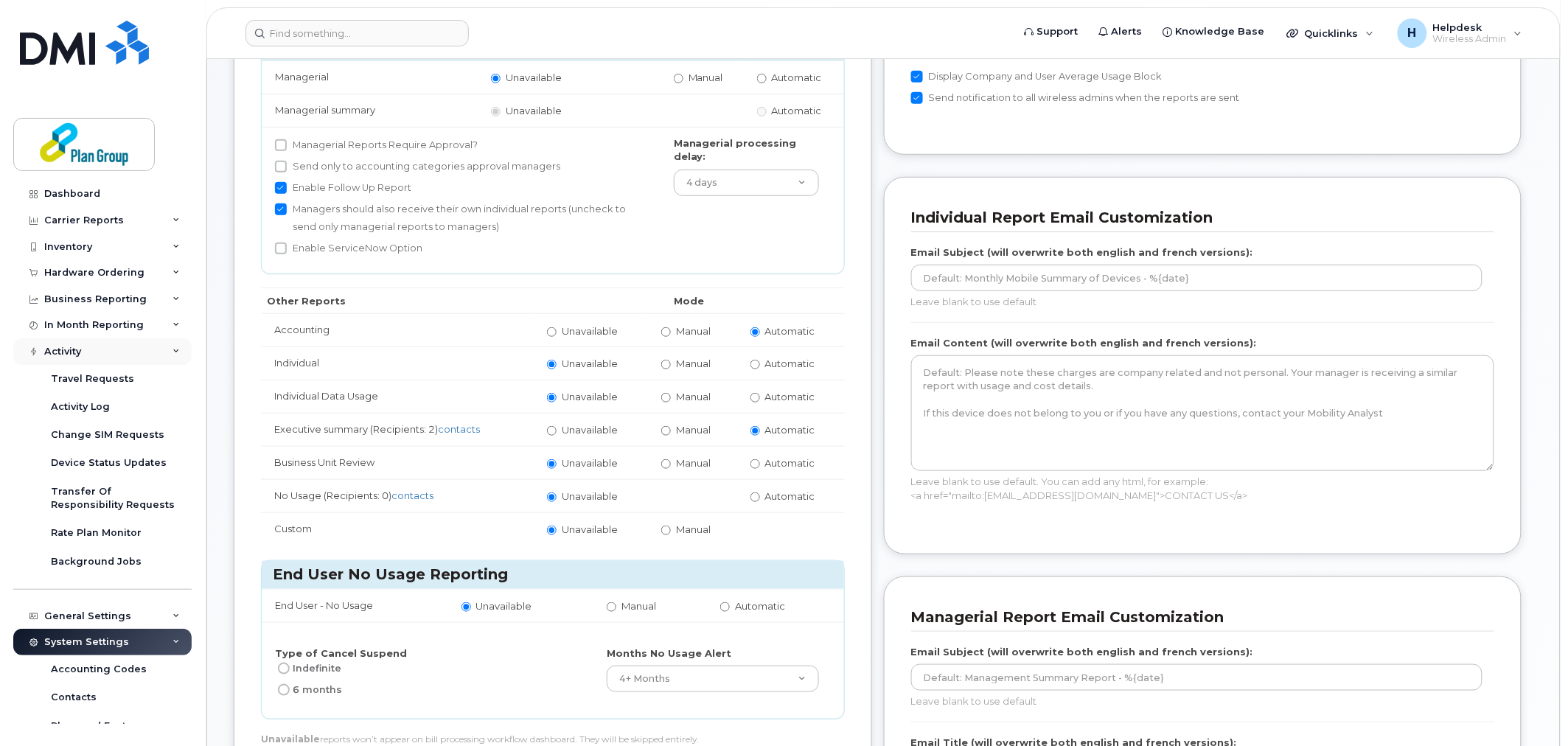
click at [74, 343] on div "Activity" at bounding box center [102, 351] width 178 height 26
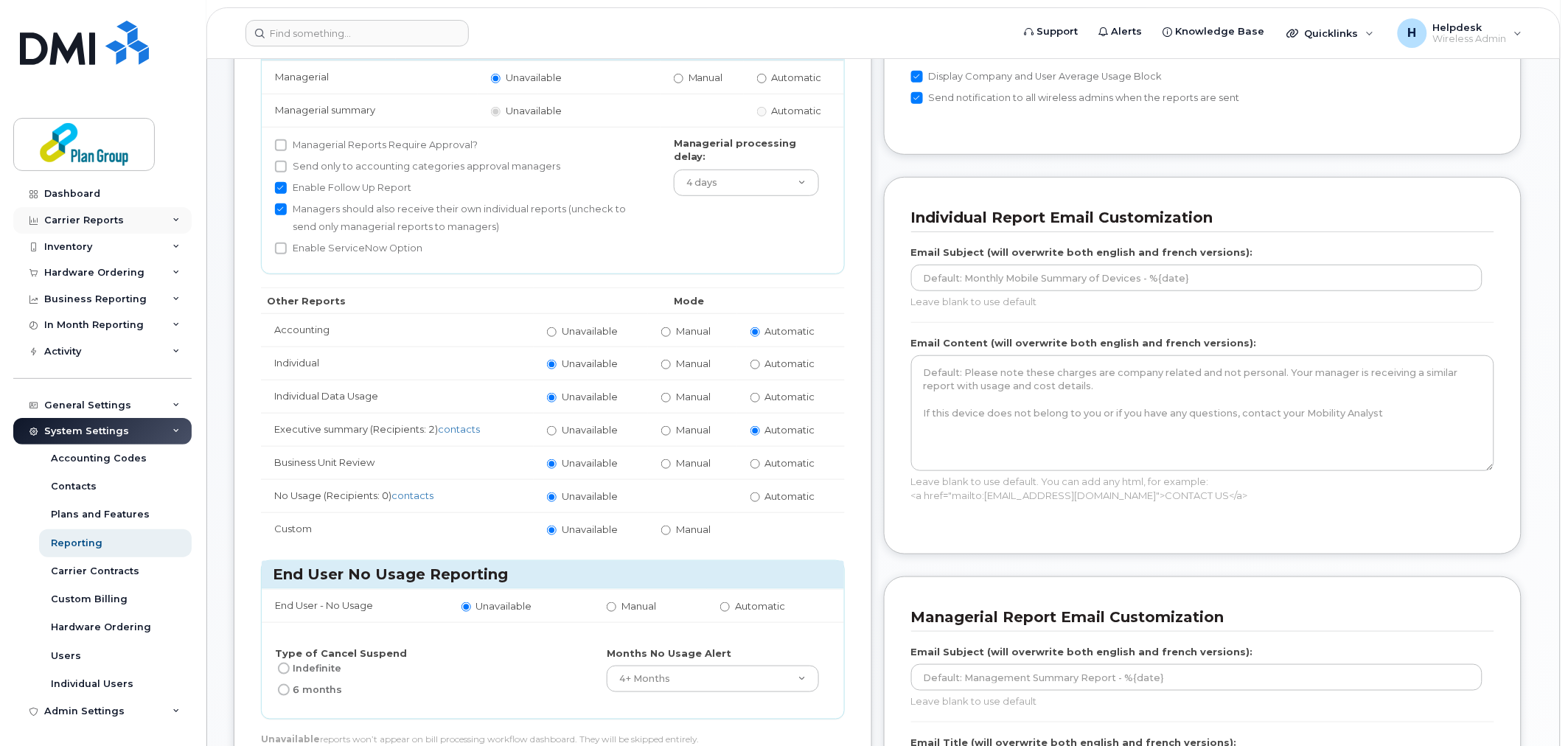
click at [111, 216] on div "Carrier Reports" at bounding box center [84, 220] width 80 height 12
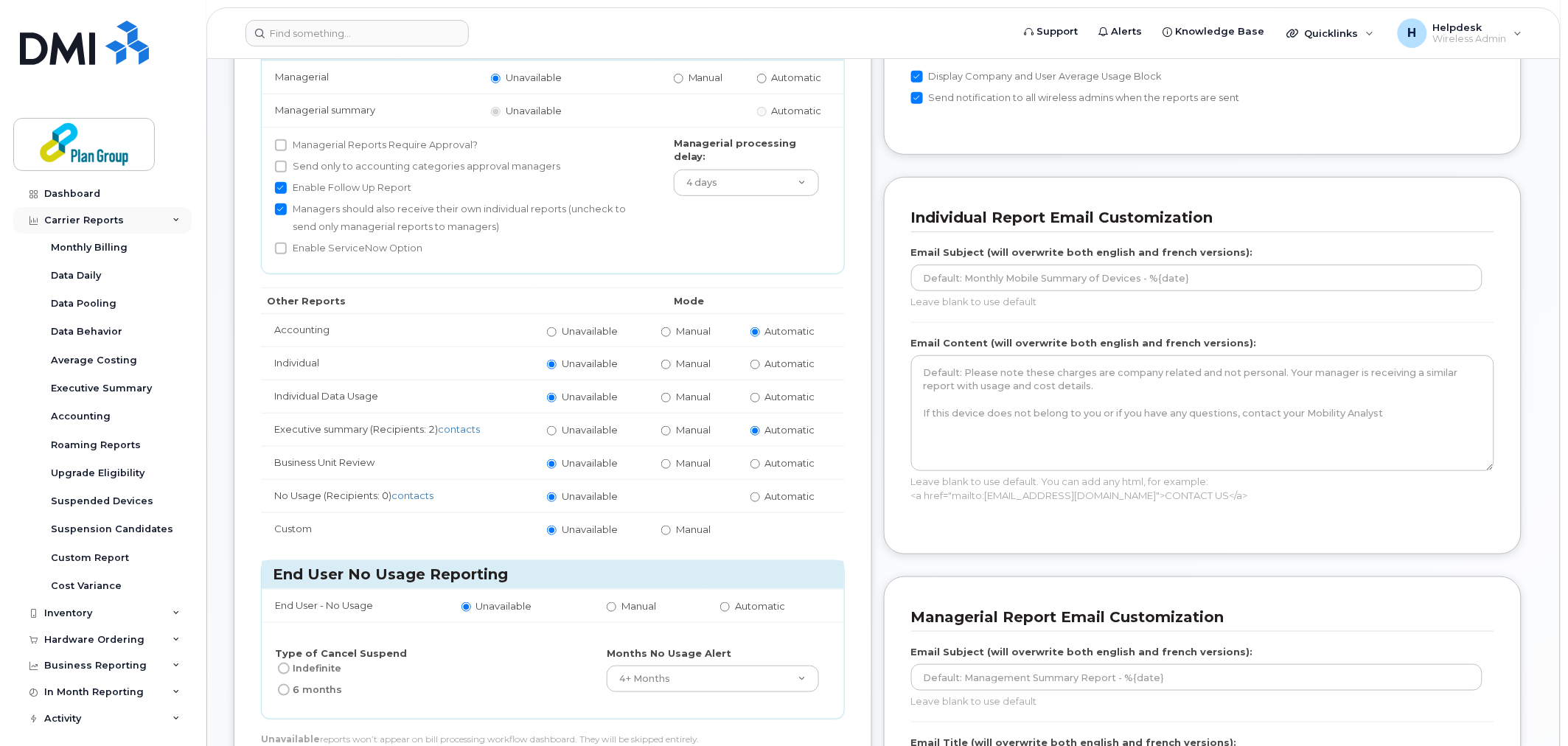
click at [111, 216] on div "Carrier Reports" at bounding box center [84, 220] width 80 height 12
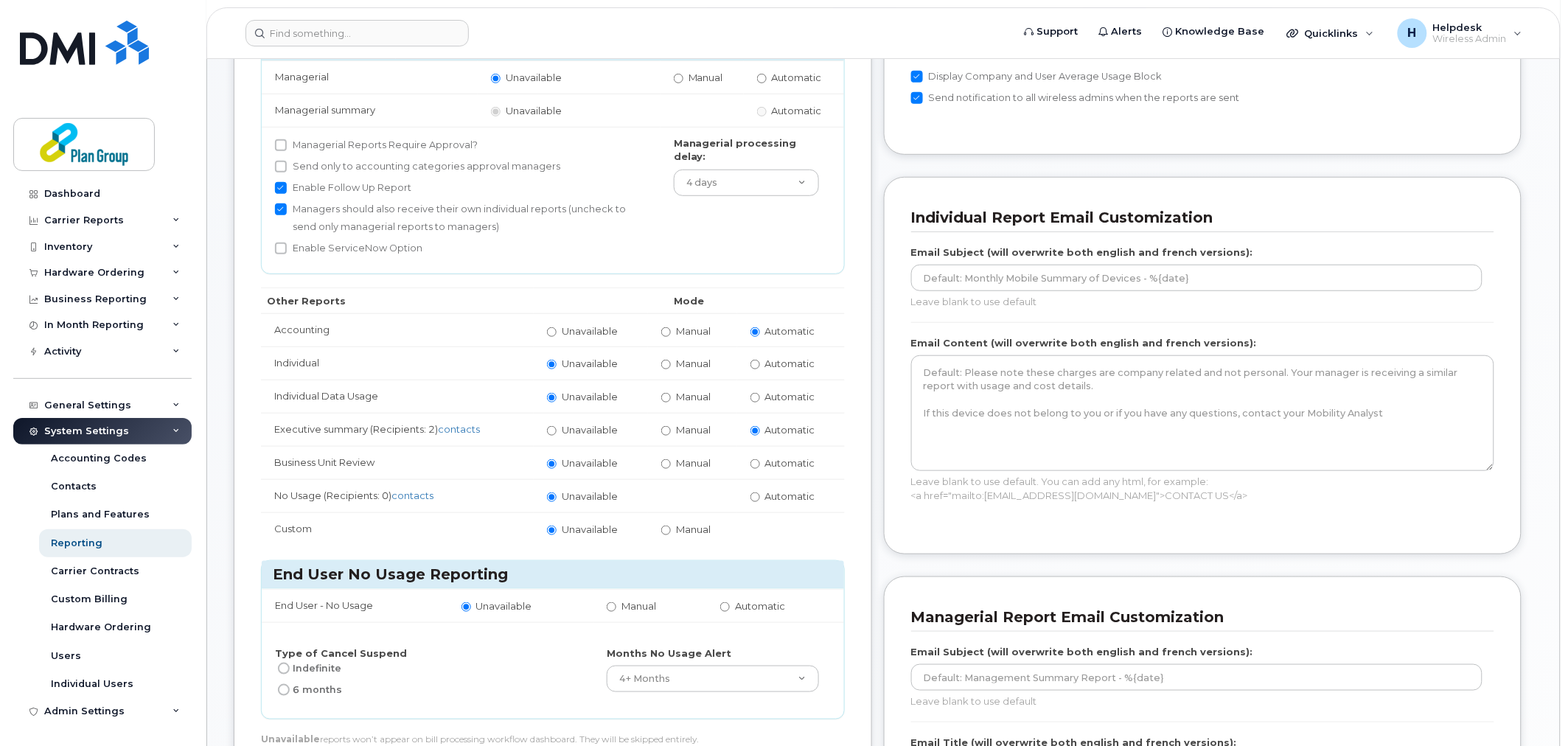
click at [129, 428] on div "System Settings" at bounding box center [102, 430] width 178 height 26
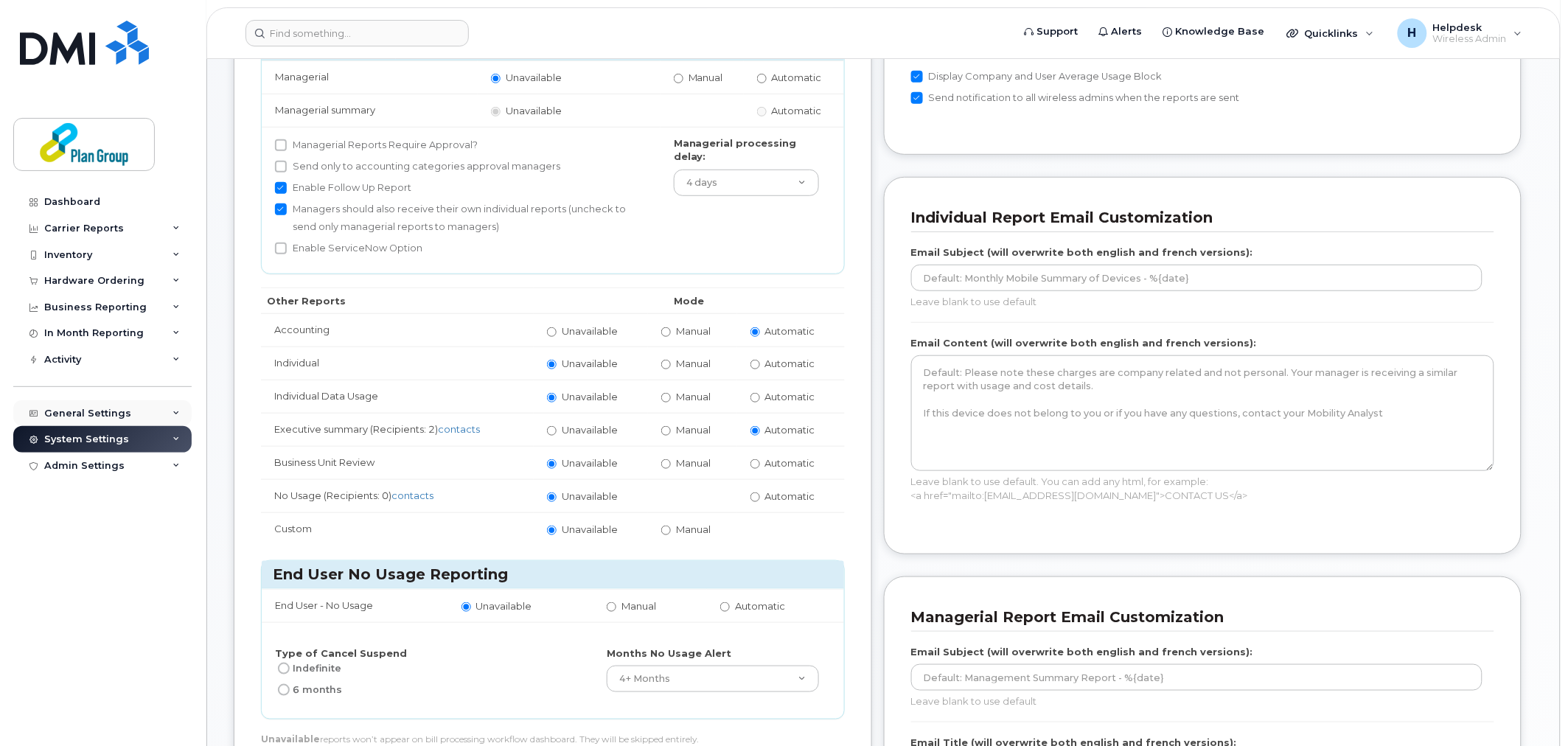
click at [141, 414] on div "General Settings" at bounding box center [102, 413] width 178 height 26
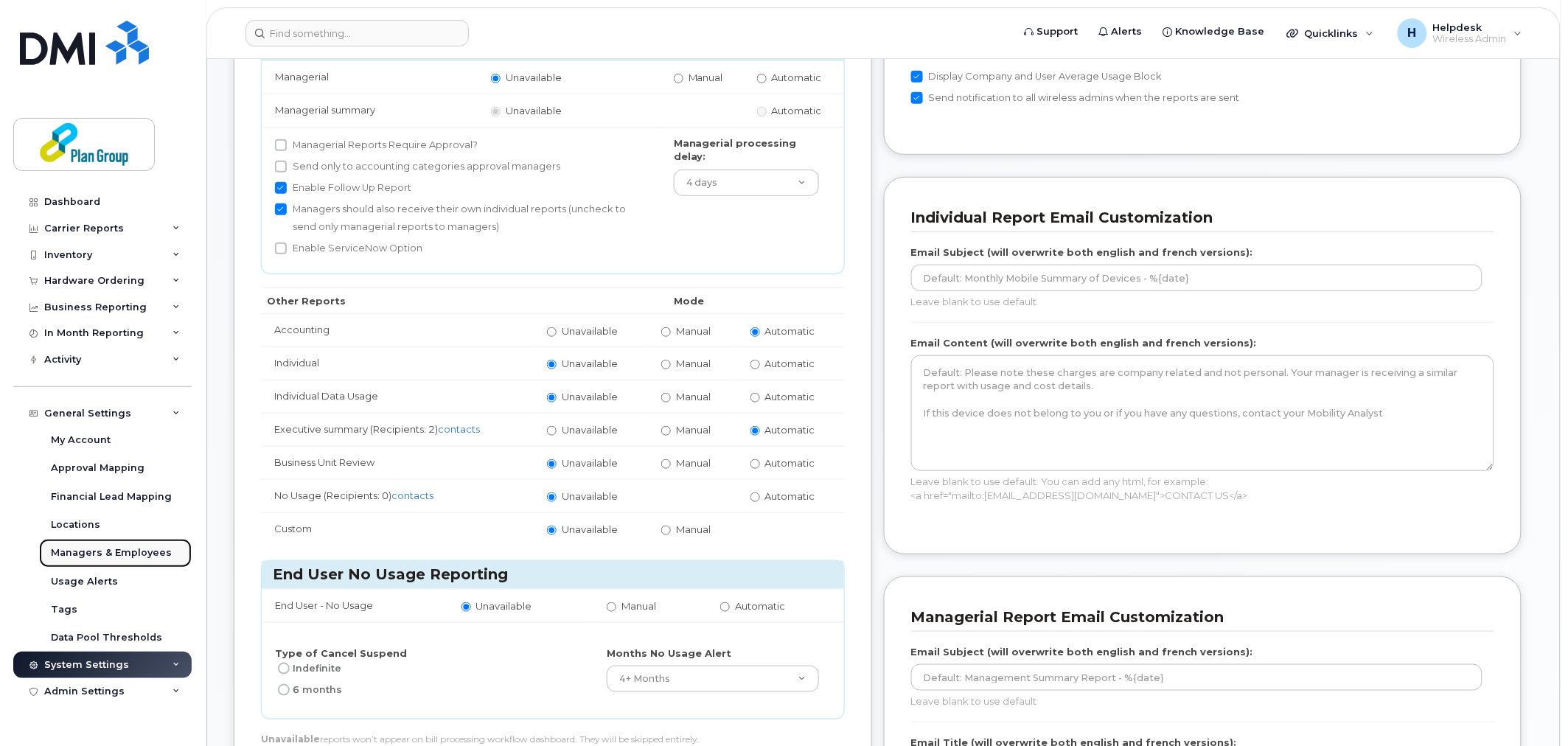
click at [97, 554] on div "Managers & Employees" at bounding box center [111, 553] width 121 height 14
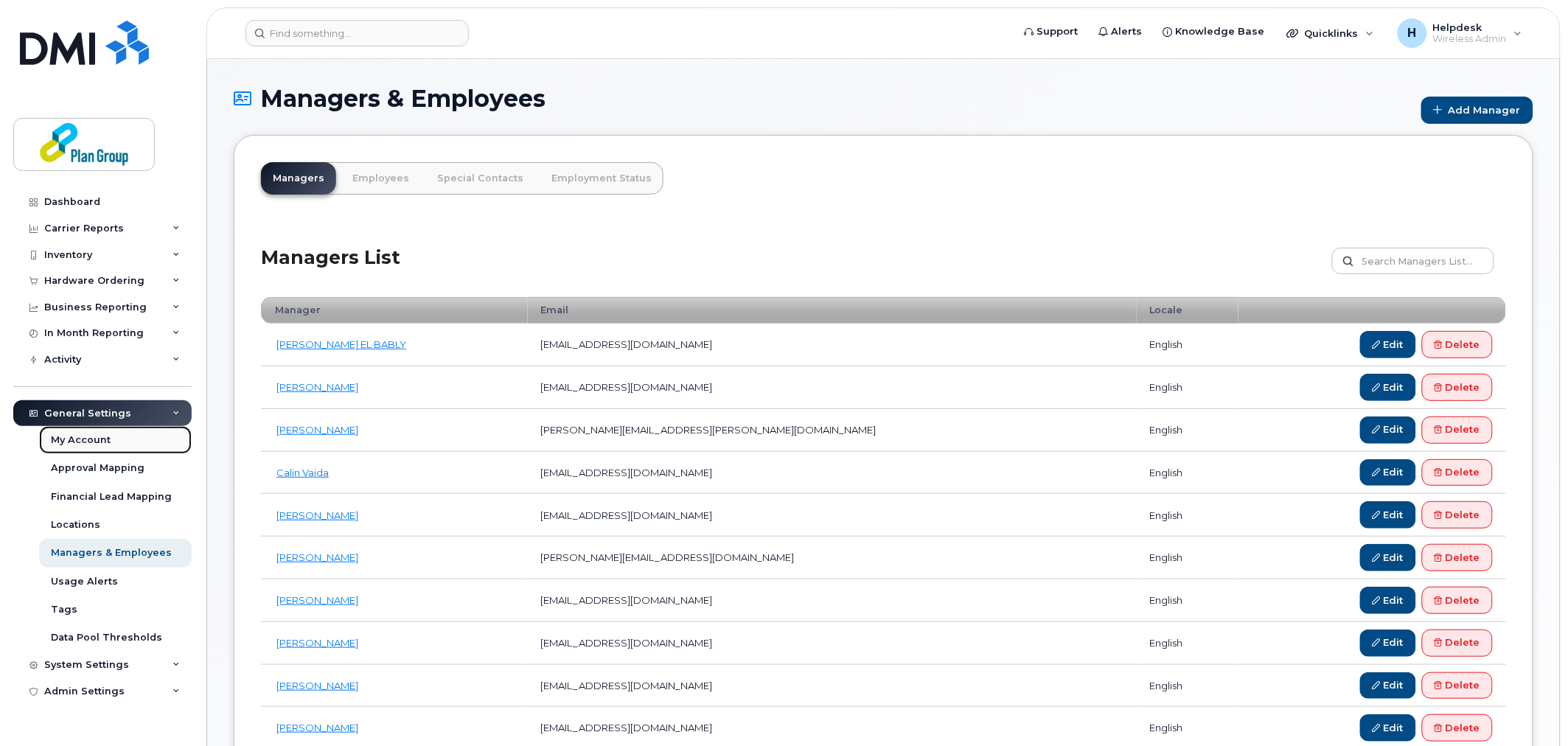
click at [101, 440] on div "My Account" at bounding box center [80, 440] width 59 height 14
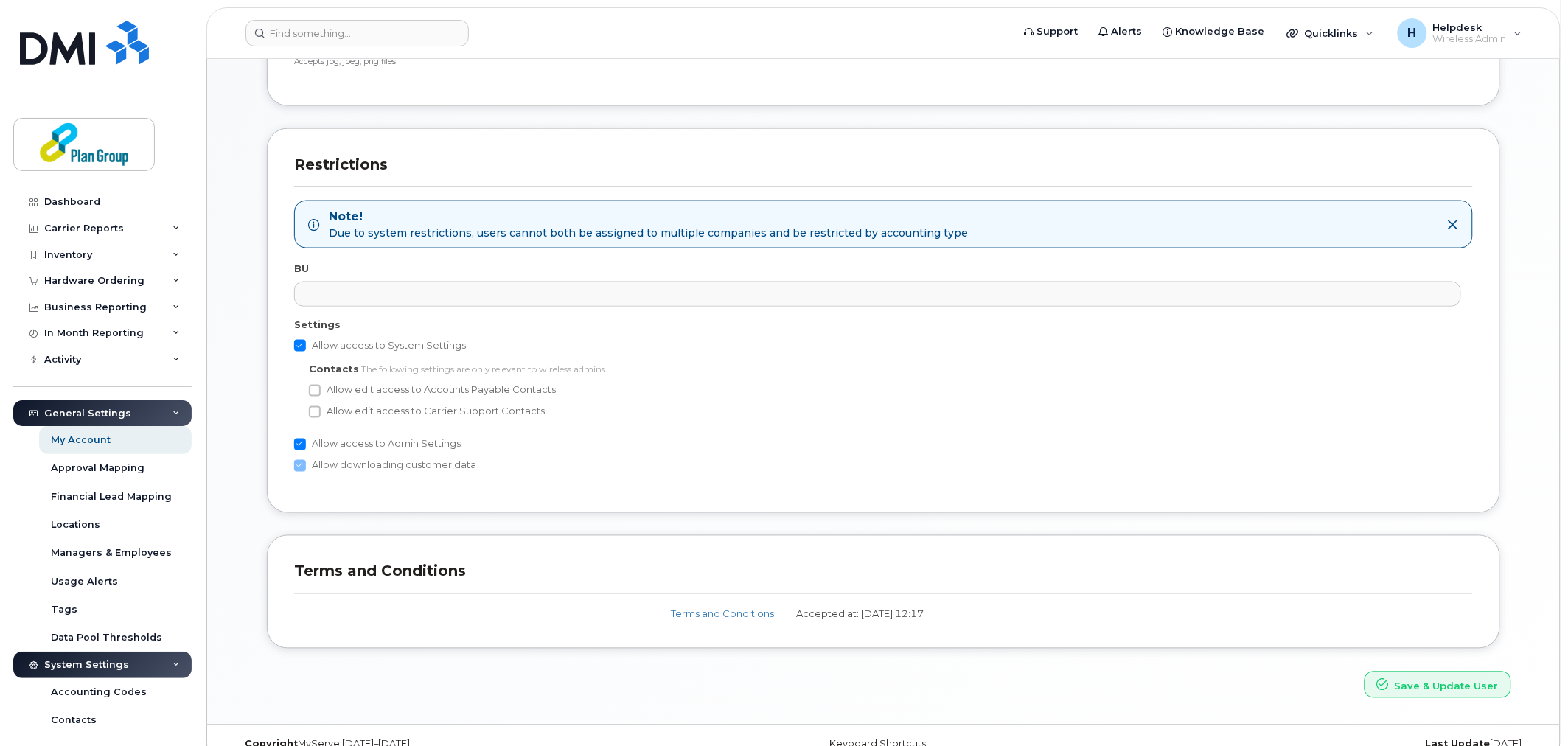
scroll to position [649, 0]
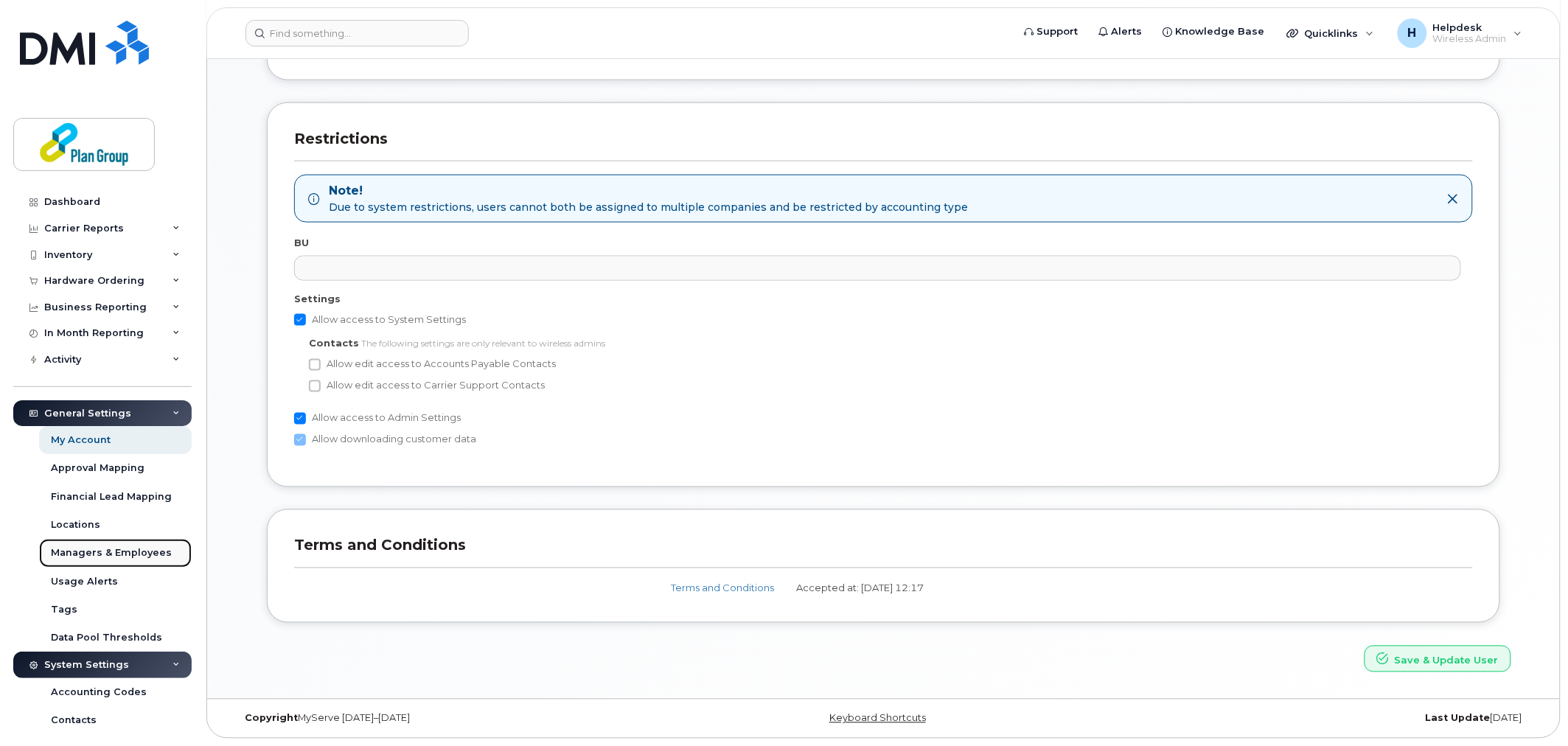
click at [124, 557] on div "Managers & Employees" at bounding box center [111, 553] width 121 height 14
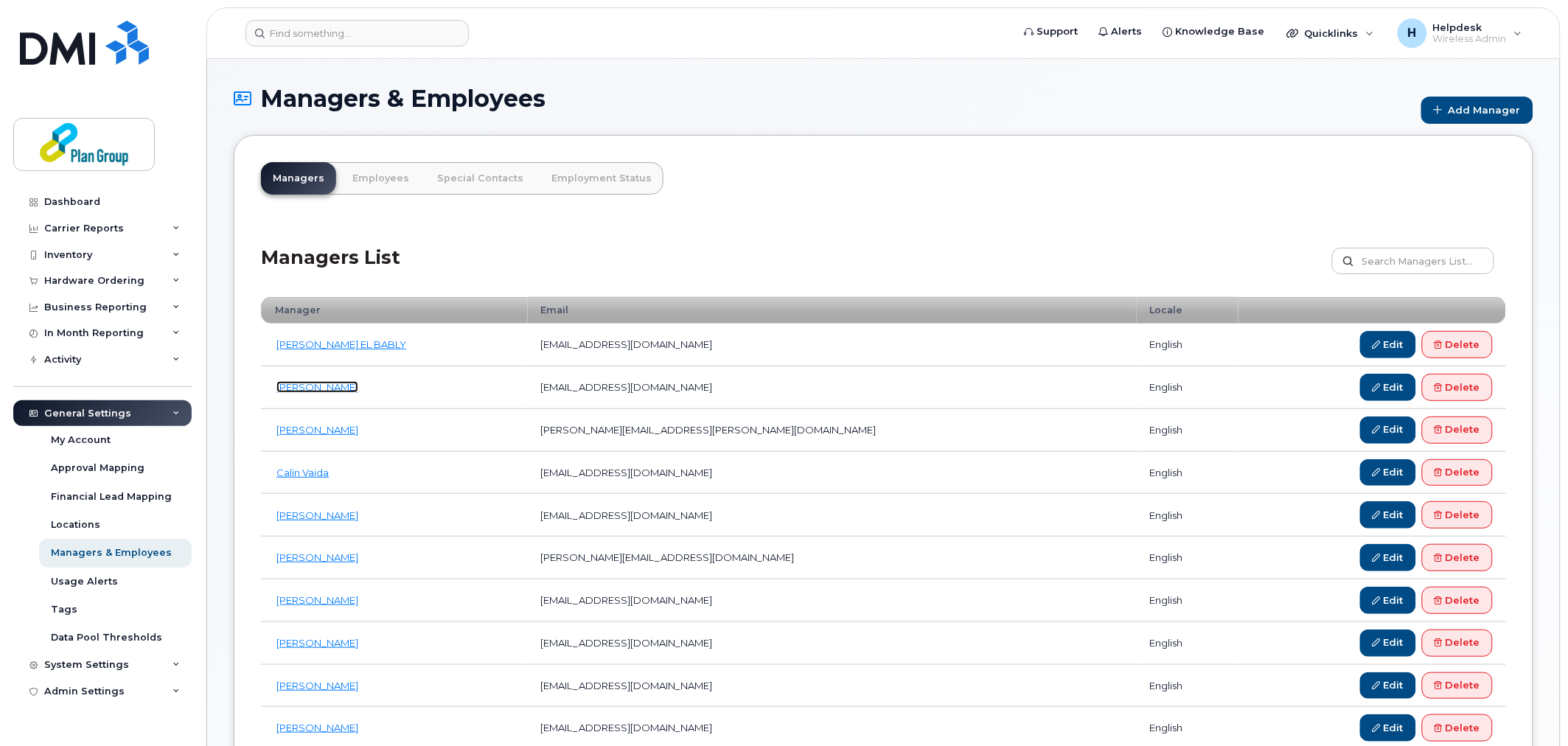
click at [321, 386] on link "[PERSON_NAME]" at bounding box center [317, 387] width 82 height 12
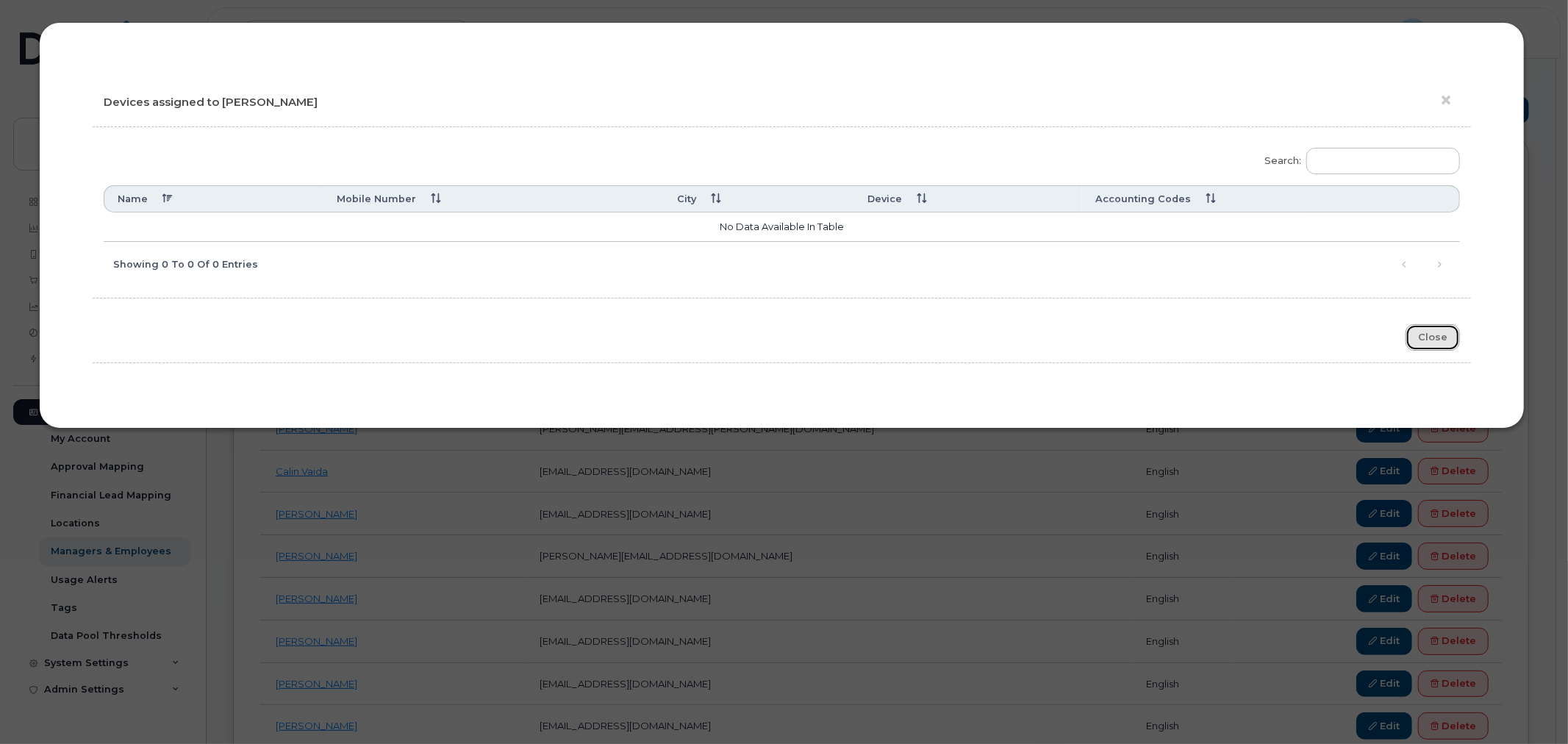
click at [1445, 343] on button "Close" at bounding box center [1432, 338] width 55 height 27
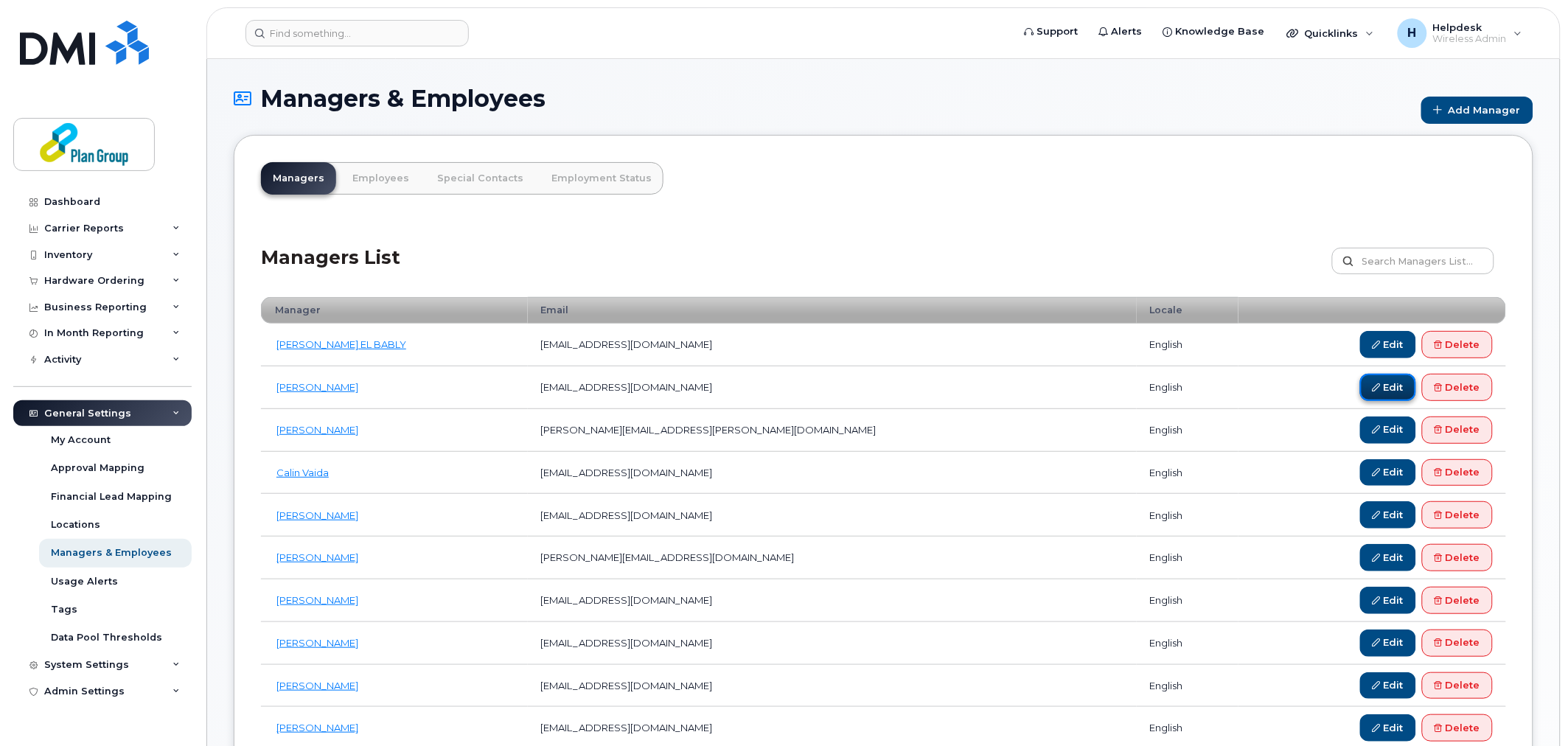
click at [1391, 393] on link "Edit" at bounding box center [1388, 387] width 56 height 27
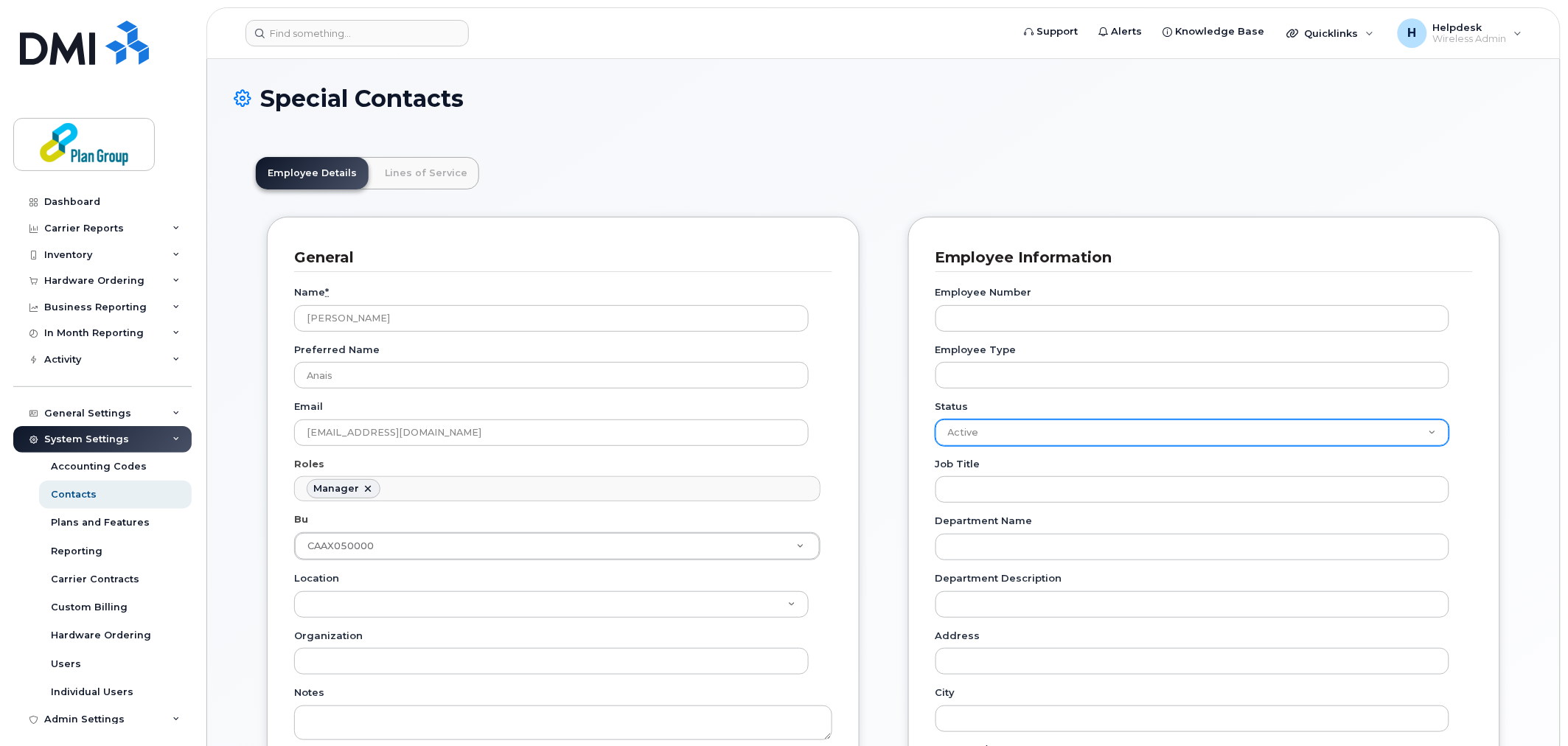
click at [1047, 426] on select "Active On-Leave Long Term Short Term Maternity Leave Temp Layoff Inactive" at bounding box center [1193, 432] width 515 height 26
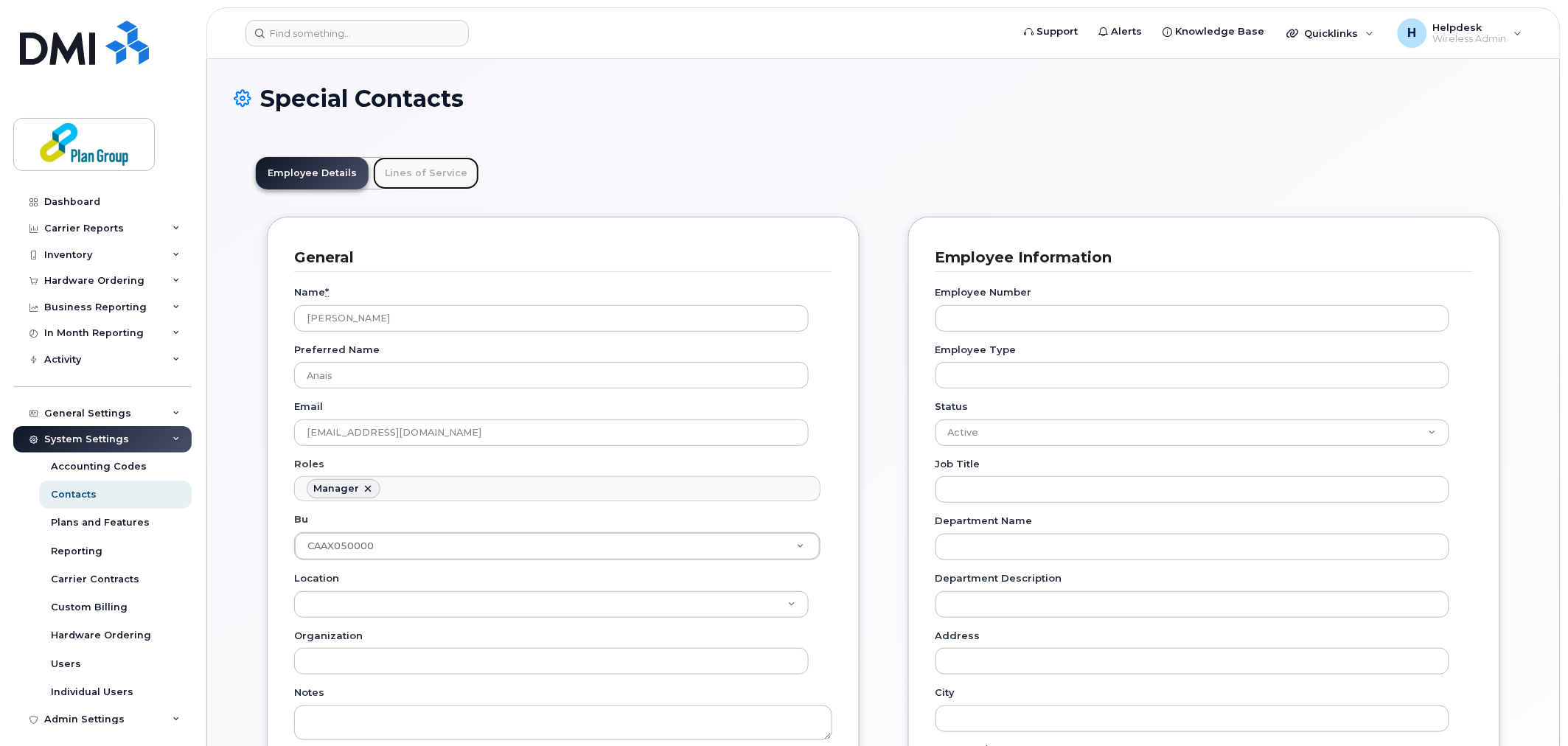
click at [396, 173] on link "Lines of Service" at bounding box center [425, 173] width 106 height 32
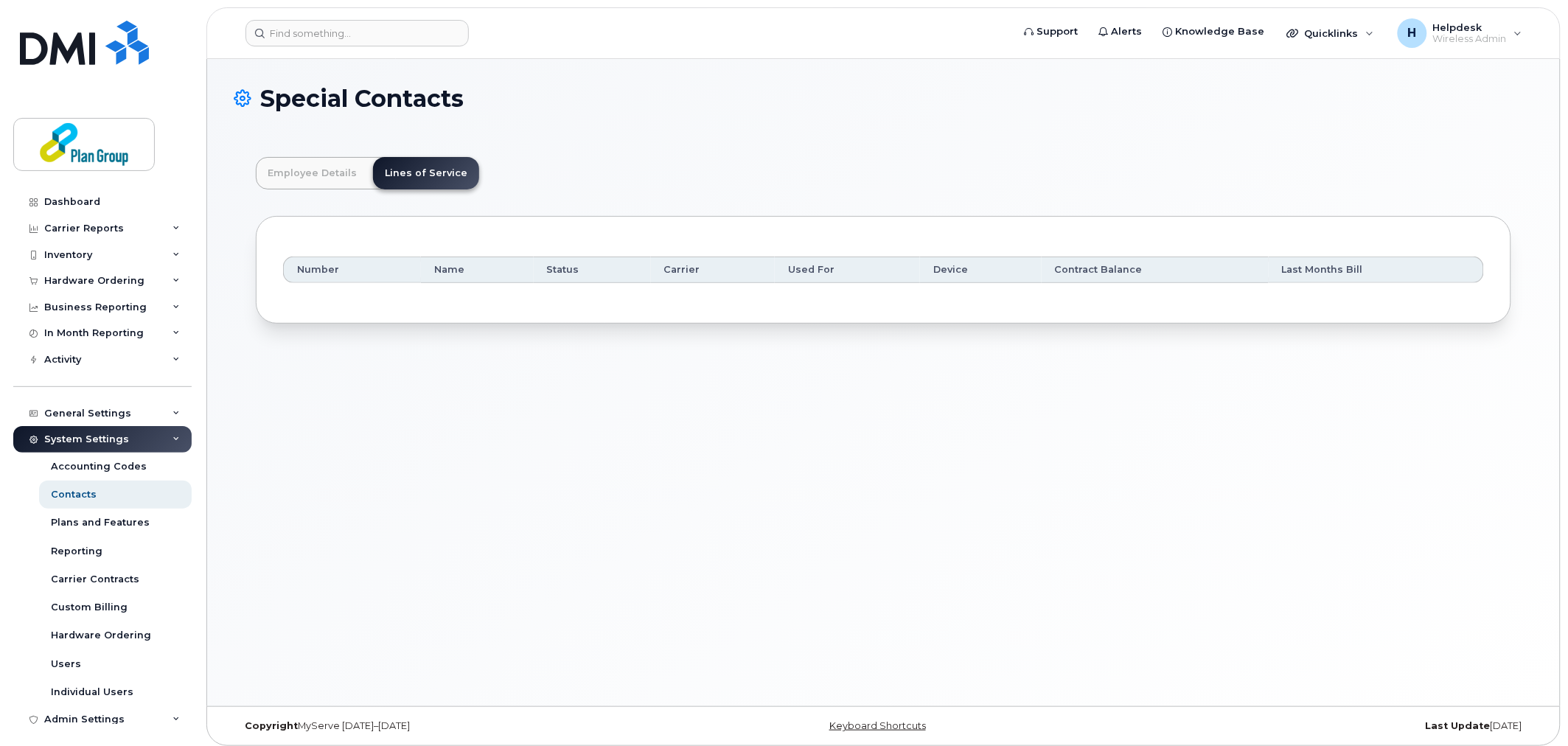
click at [241, 171] on div "Employee Details Lines of Service General Name * Anais Hamidi Preferred Name An…" at bounding box center [883, 240] width 1300 height 211
click at [304, 170] on link "Employee Details" at bounding box center [312, 173] width 113 height 32
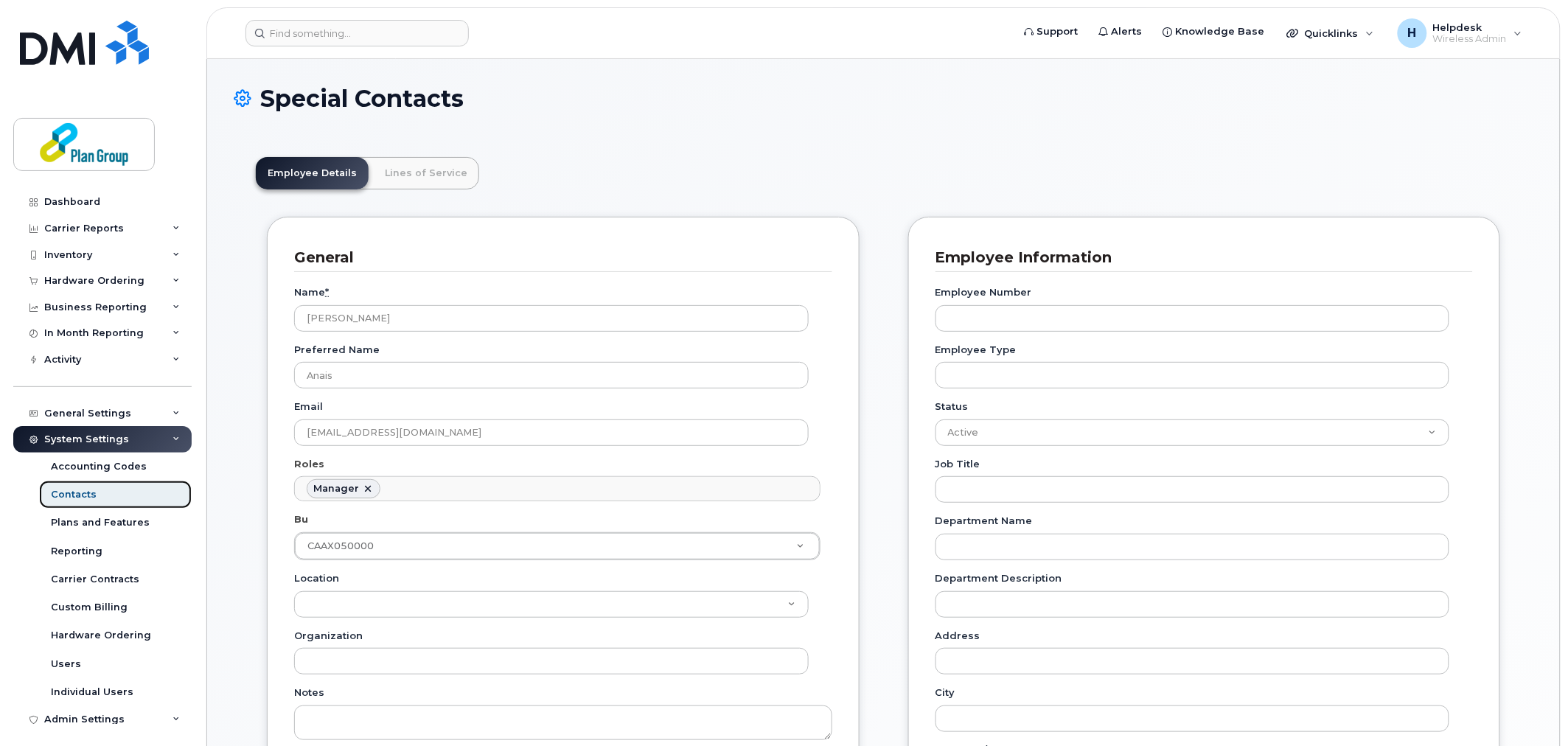
click at [84, 488] on div "Contacts" at bounding box center [74, 494] width 46 height 14
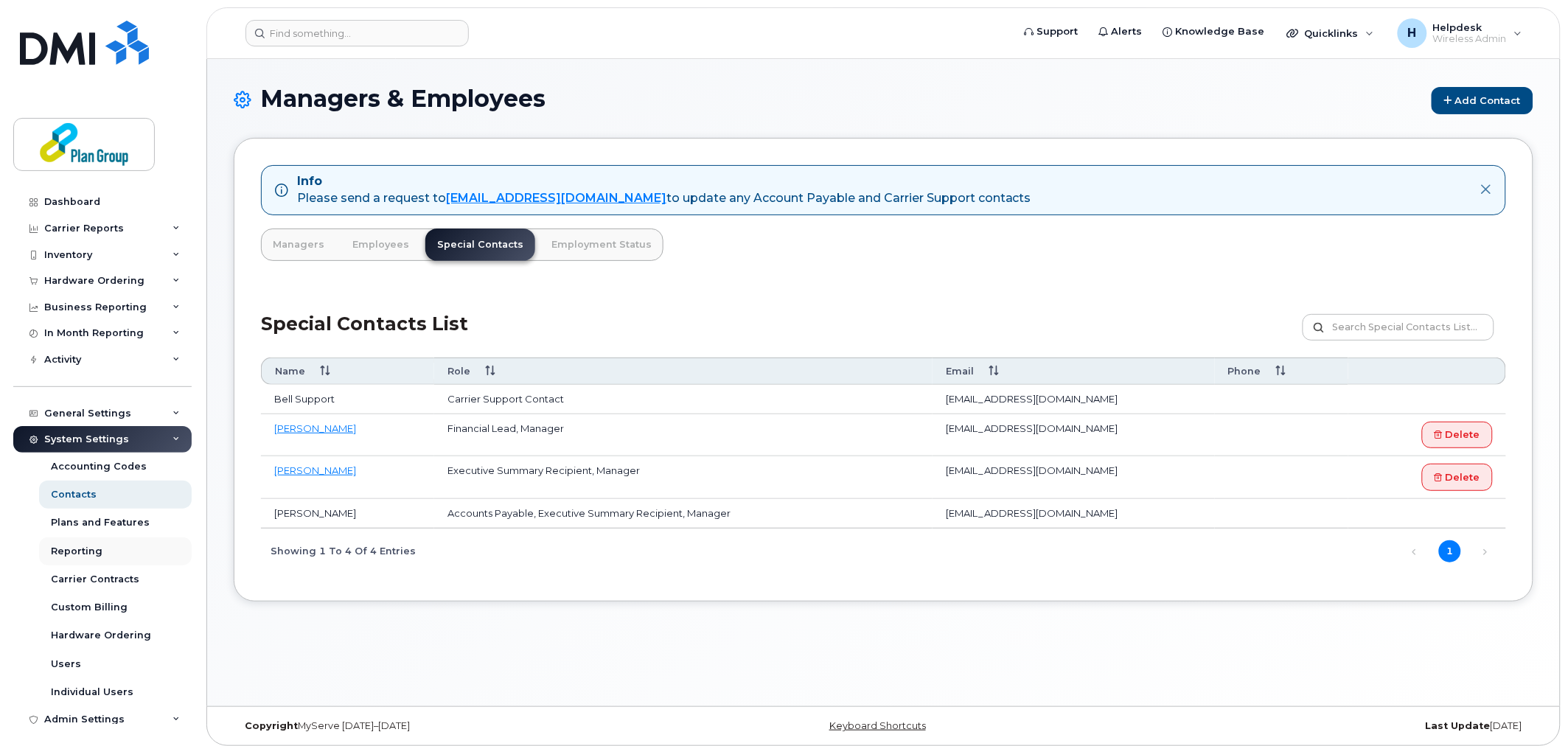
scroll to position [8, 0]
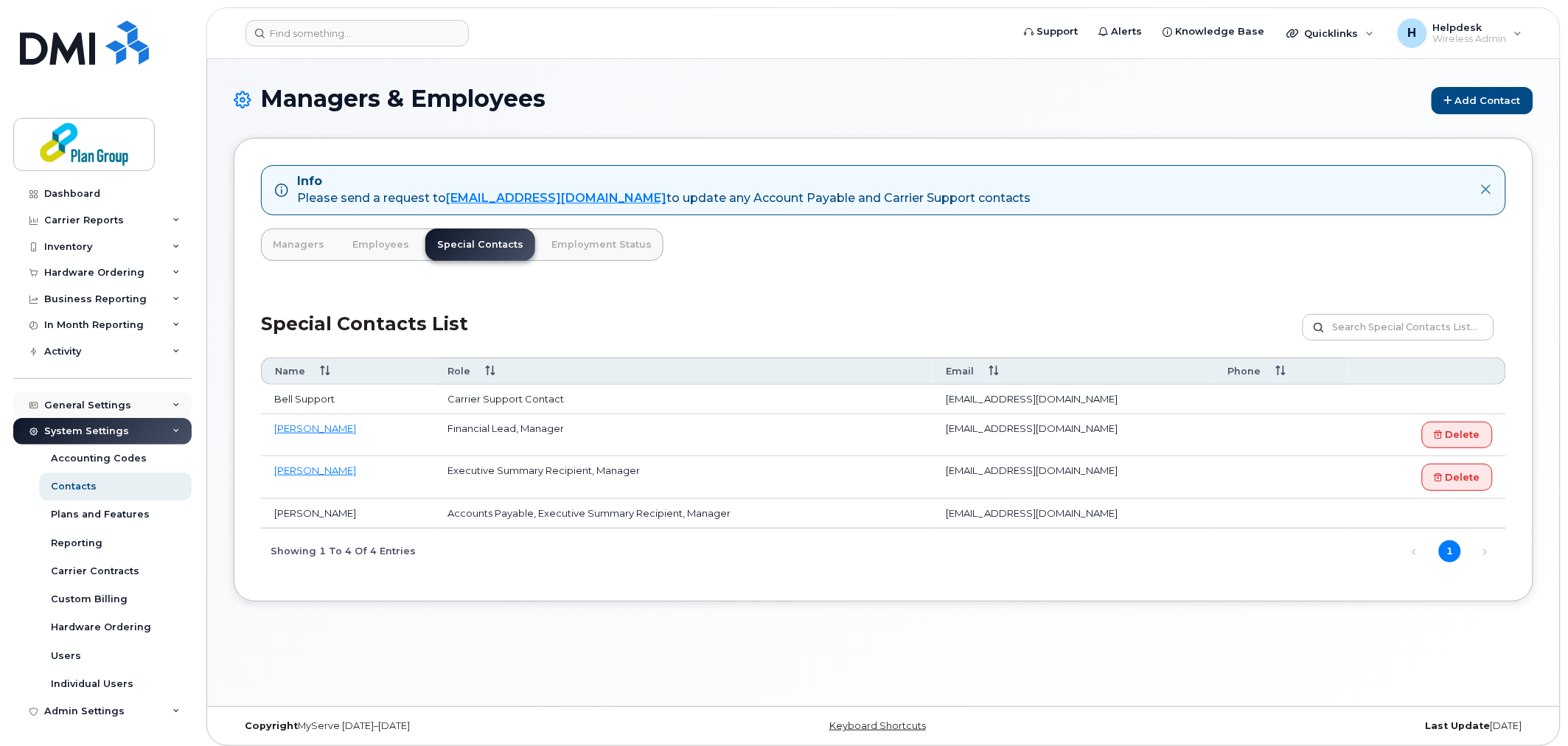
click at [85, 414] on div "General Settings" at bounding box center [102, 405] width 178 height 26
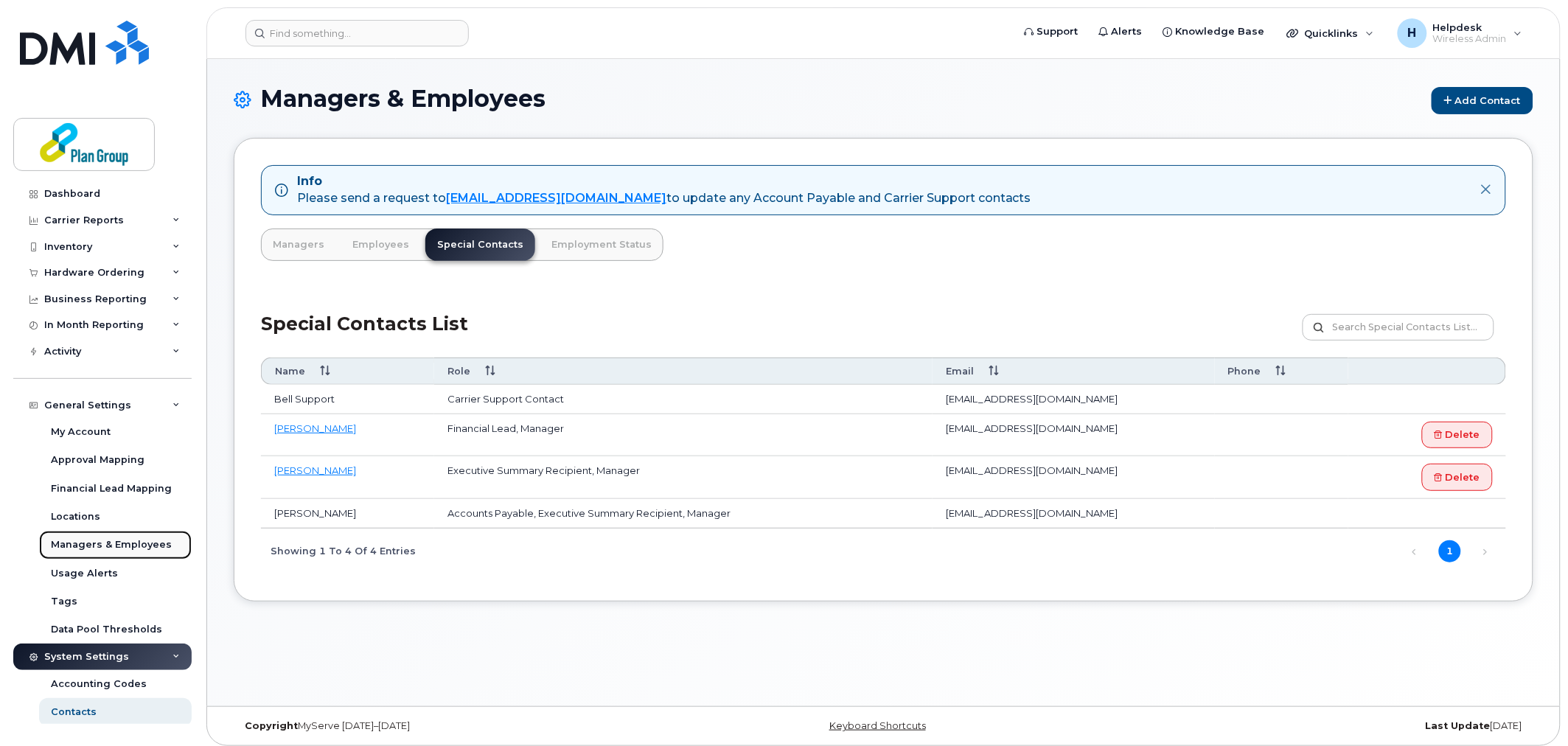
click at [114, 548] on div "Managers & Employees" at bounding box center [111, 545] width 121 height 14
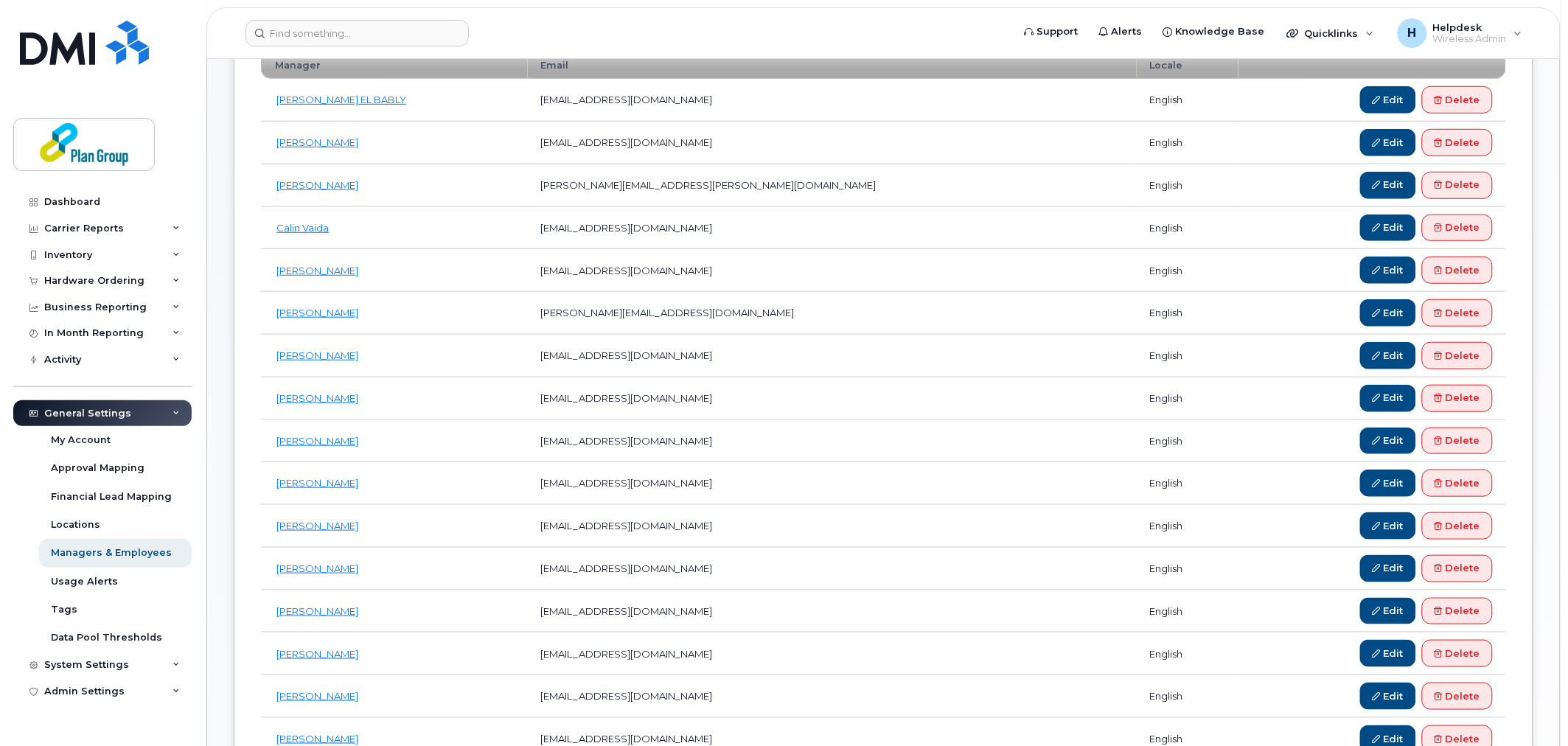
scroll to position [246, 0]
click at [82, 445] on div "My Account" at bounding box center [80, 440] width 59 height 14
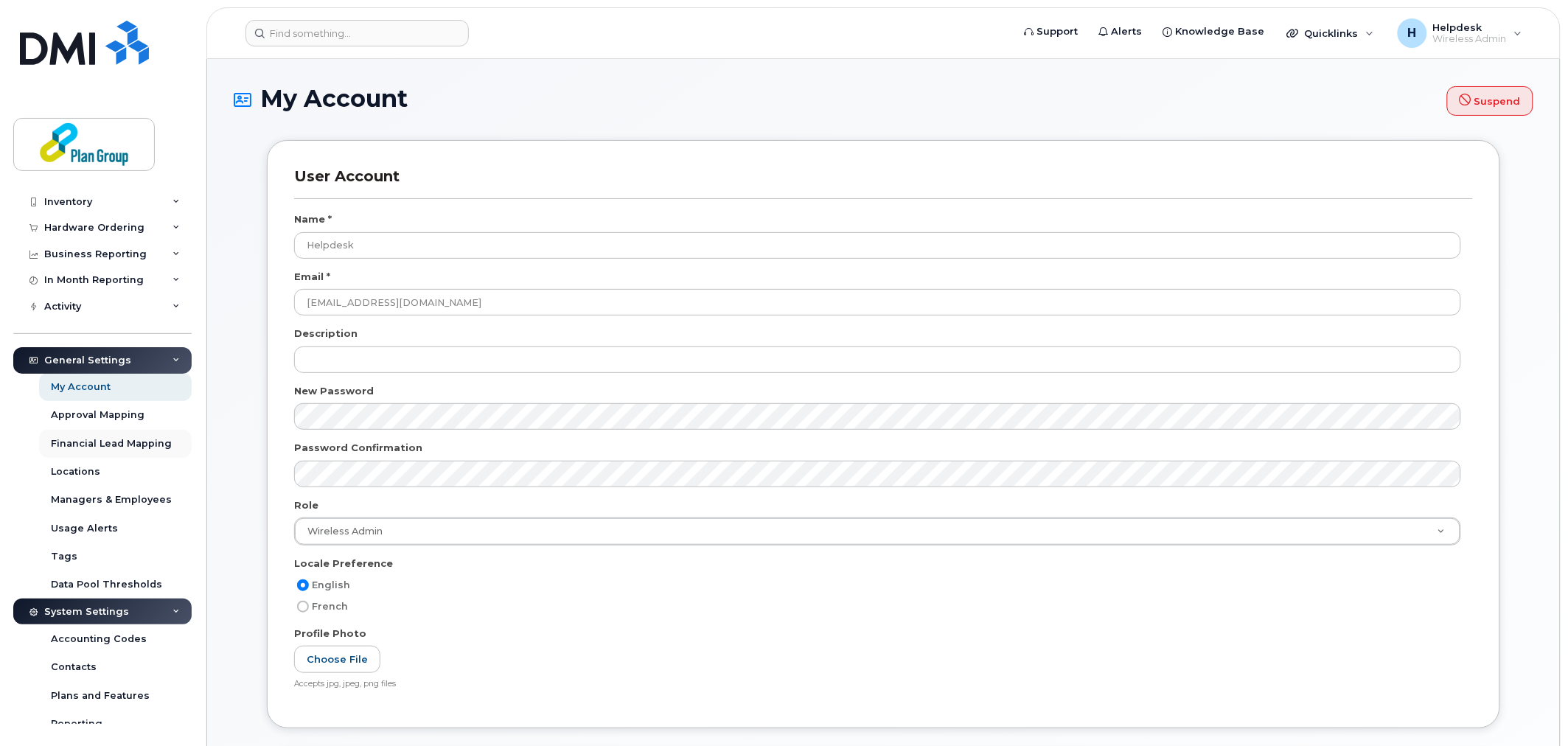
scroll to position [82, 0]
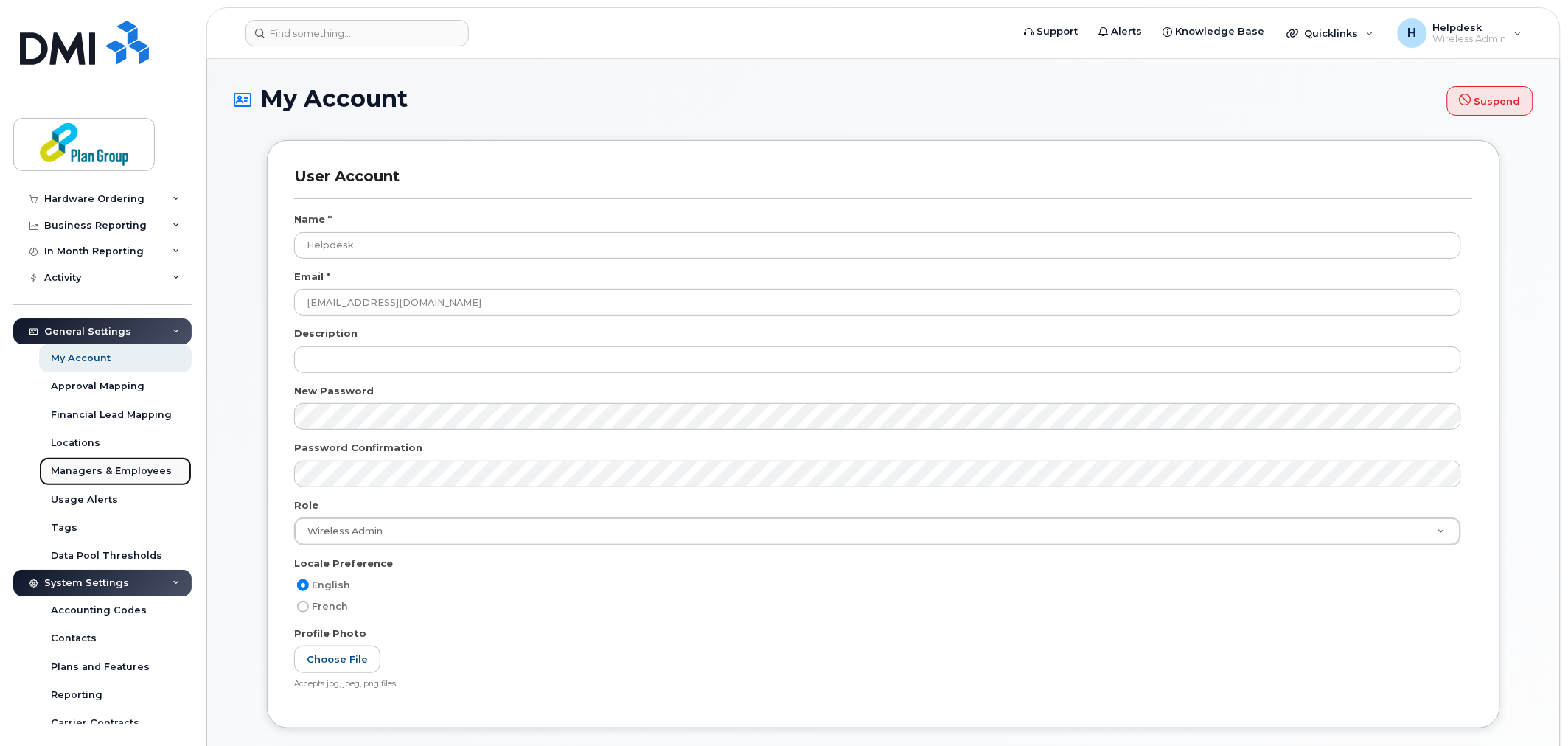
click at [126, 480] on link "Managers & Employees" at bounding box center [115, 470] width 153 height 28
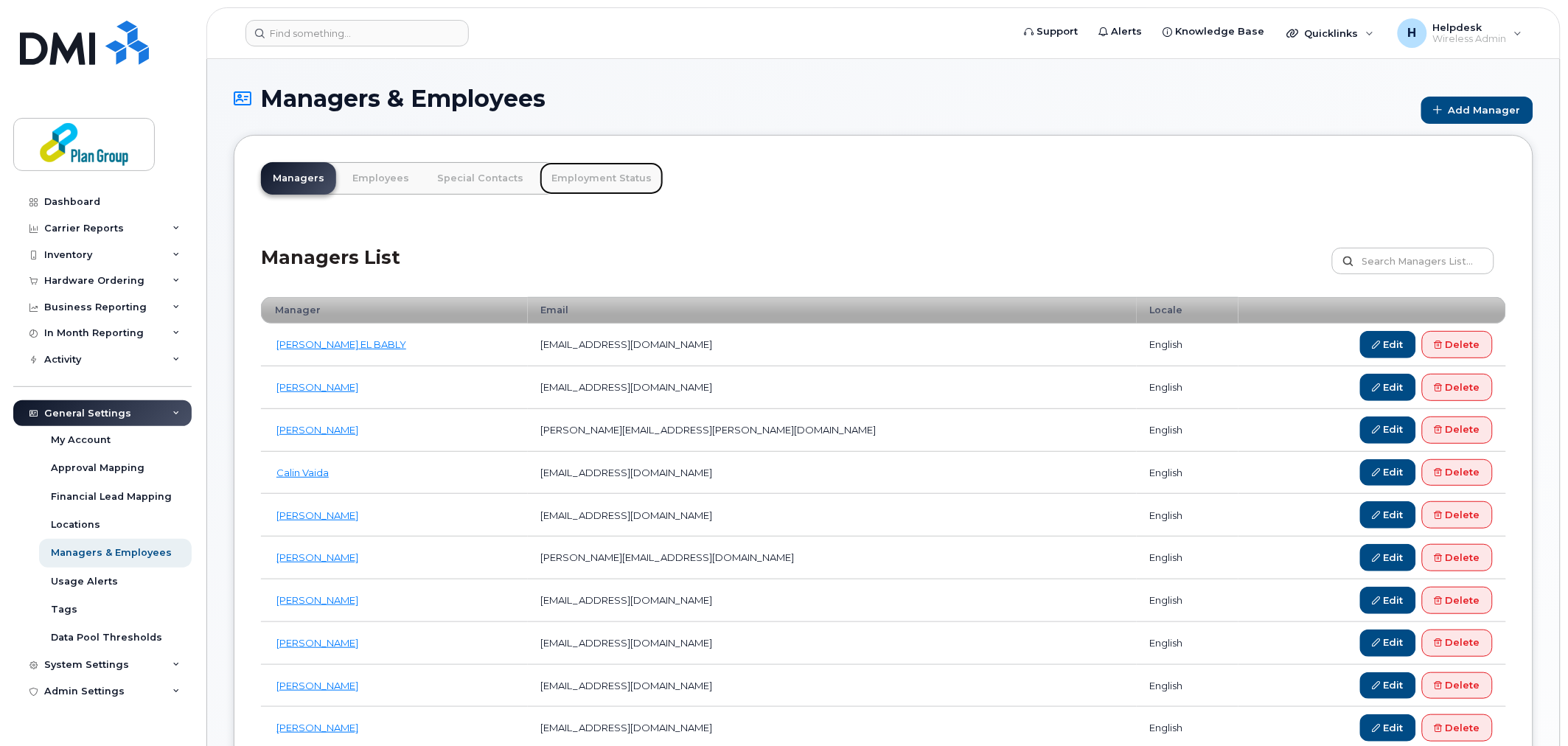
click at [584, 178] on link "Employment Status" at bounding box center [601, 178] width 124 height 32
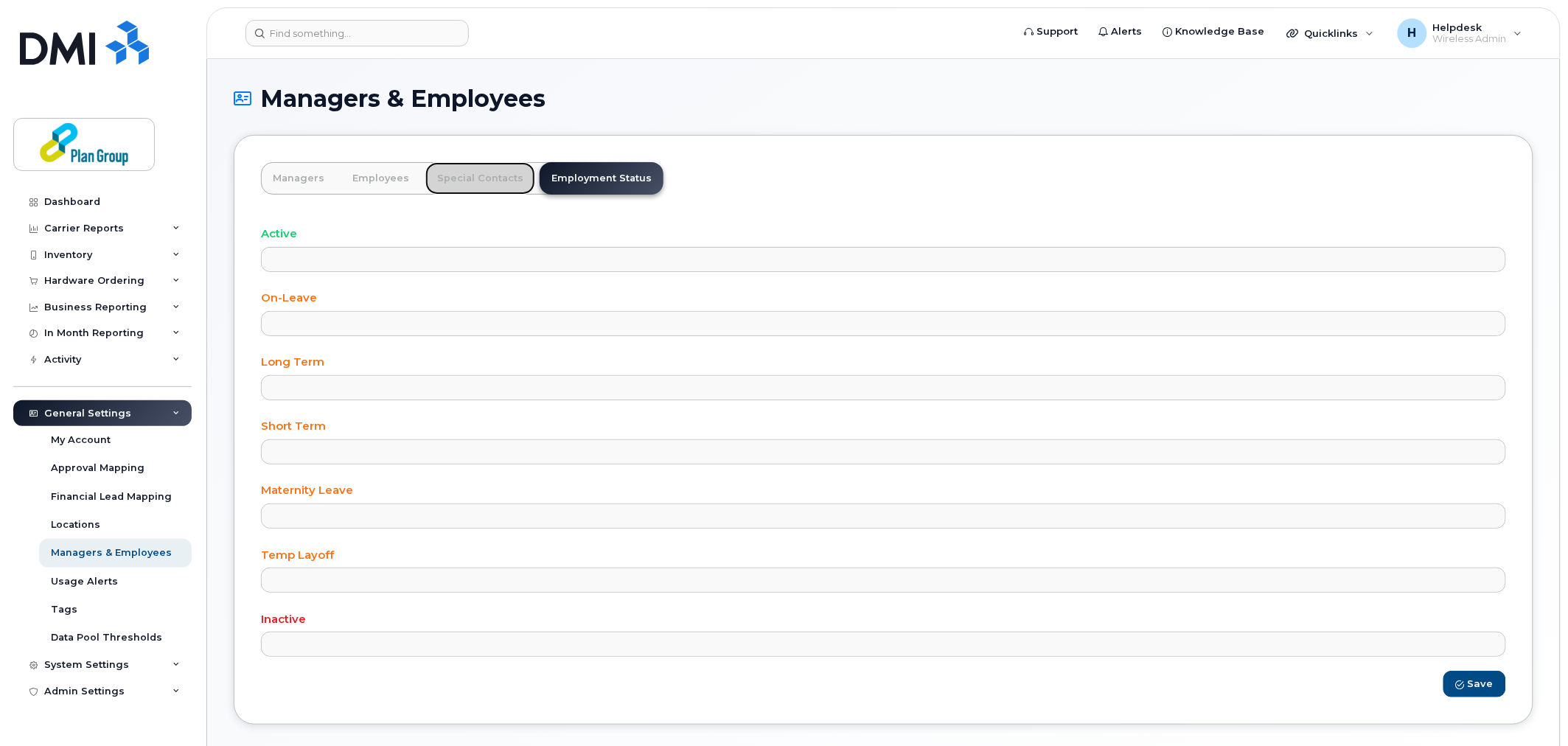
click at [458, 181] on link "Special Contacts" at bounding box center [480, 178] width 110 height 32
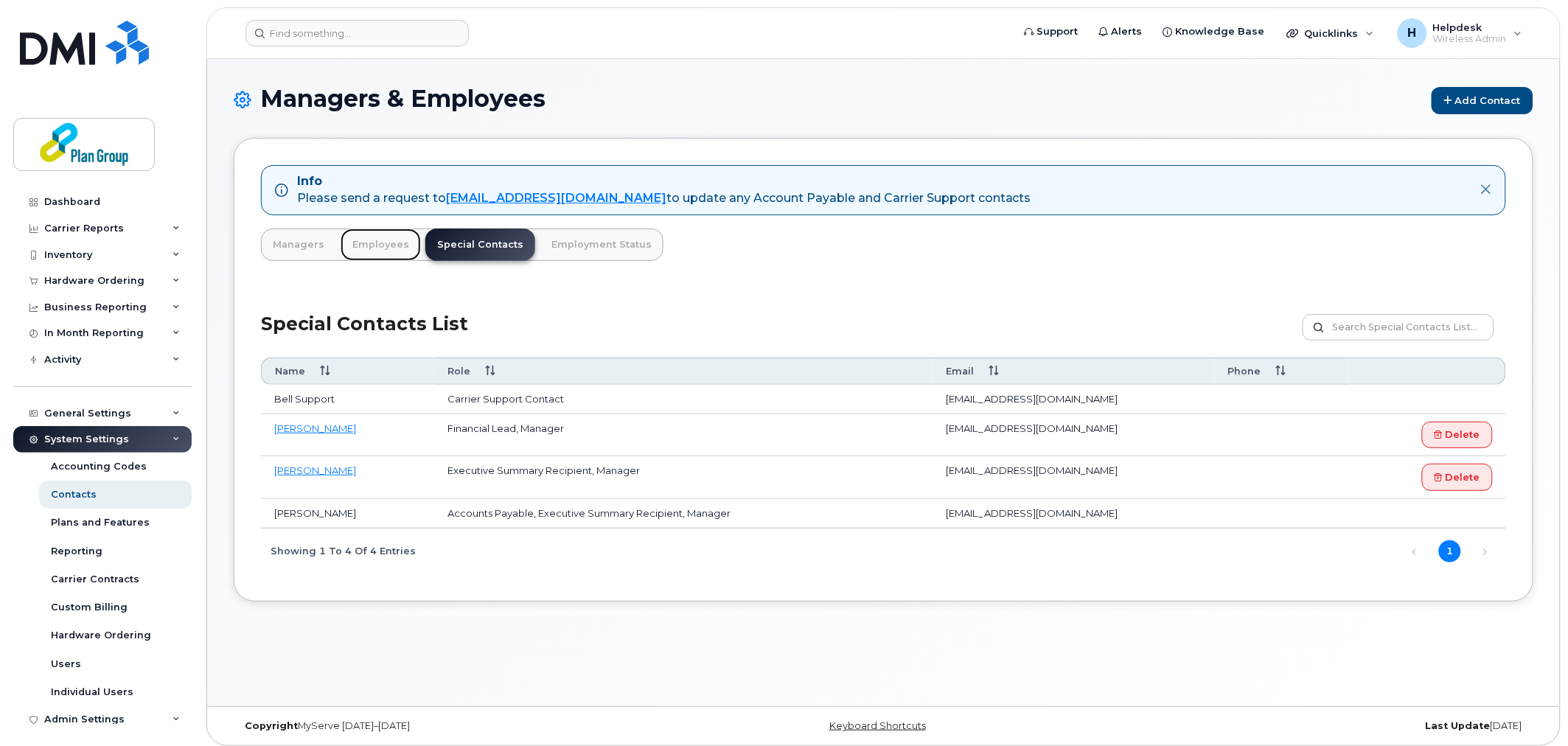
click at [395, 245] on link "Employees" at bounding box center [380, 244] width 80 height 32
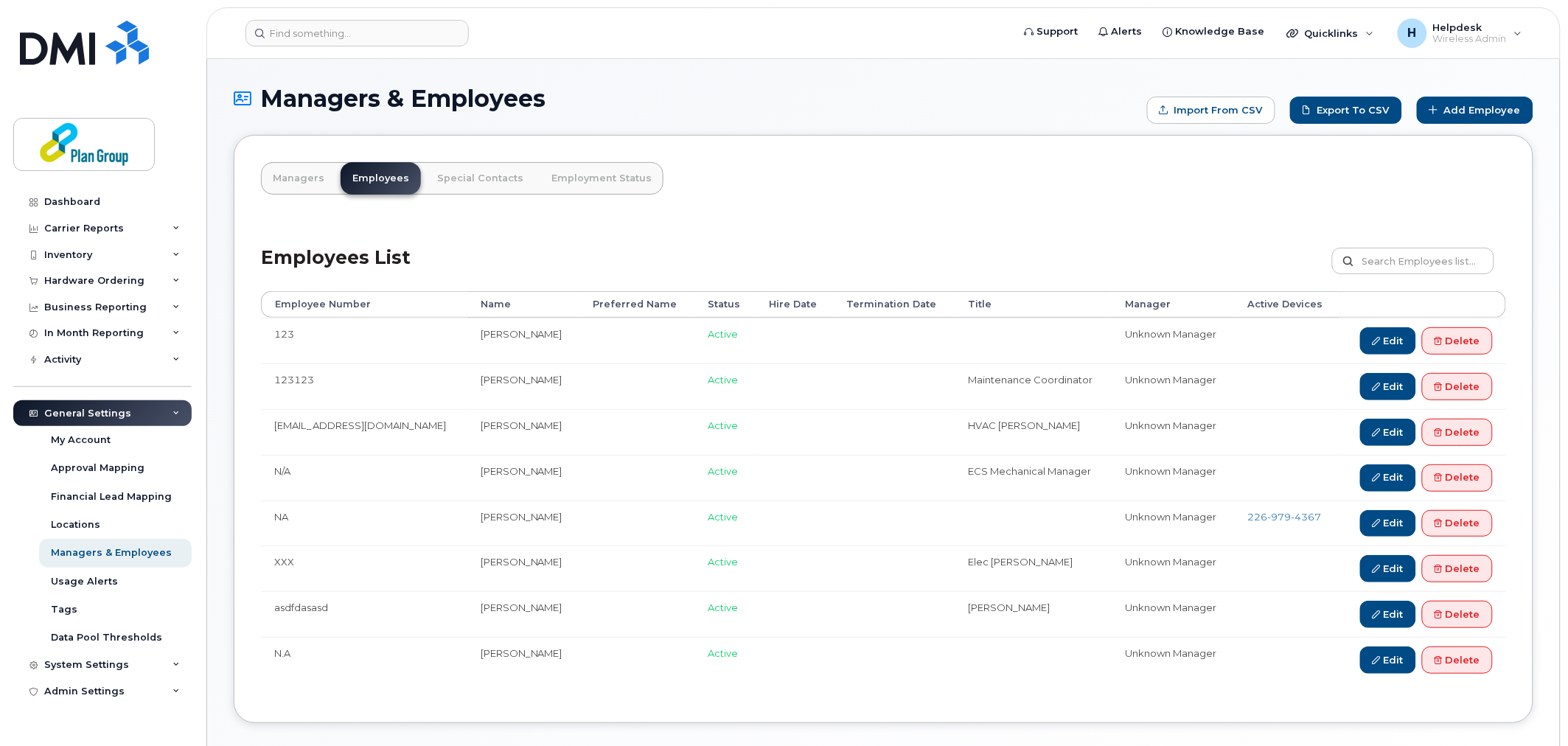
click at [787, 211] on div "Managers Employees Special Contacts Employment Status Employees List Customize …" at bounding box center [883, 429] width 1300 height 588
drag, startPoint x: 769, startPoint y: 211, endPoint x: 779, endPoint y: 224, distance: 16.4
click at [769, 211] on div "Managers Employees Special Contacts Employment Status Employees List Customize …" at bounding box center [883, 429] width 1300 height 588
click at [1433, 30] on div "Helpdesk Wireless Admin" at bounding box center [1467, 32] width 80 height 23
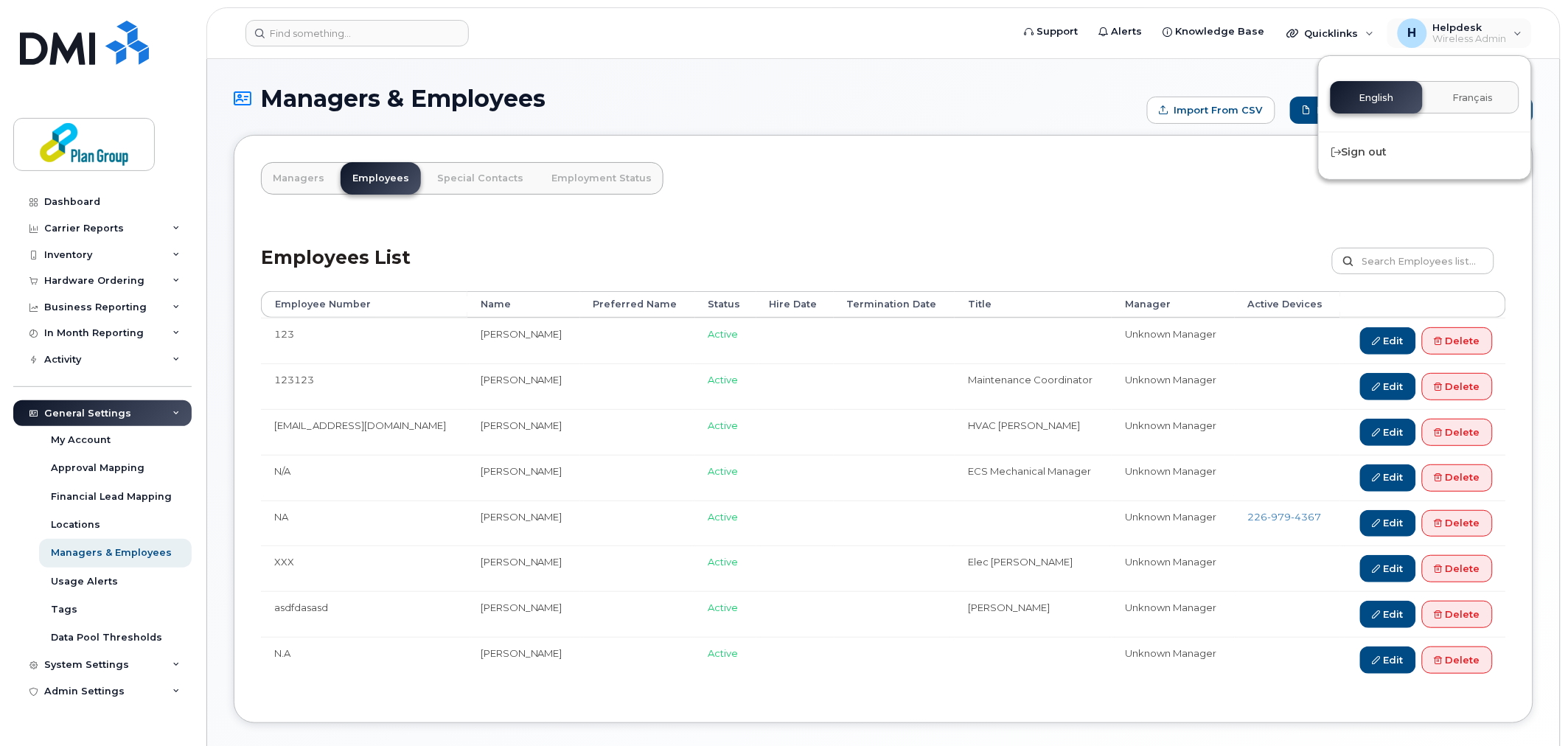
click at [922, 140] on div "Managers Employees Special Contacts Employment Status Employees List Customize …" at bounding box center [883, 429] width 1300 height 588
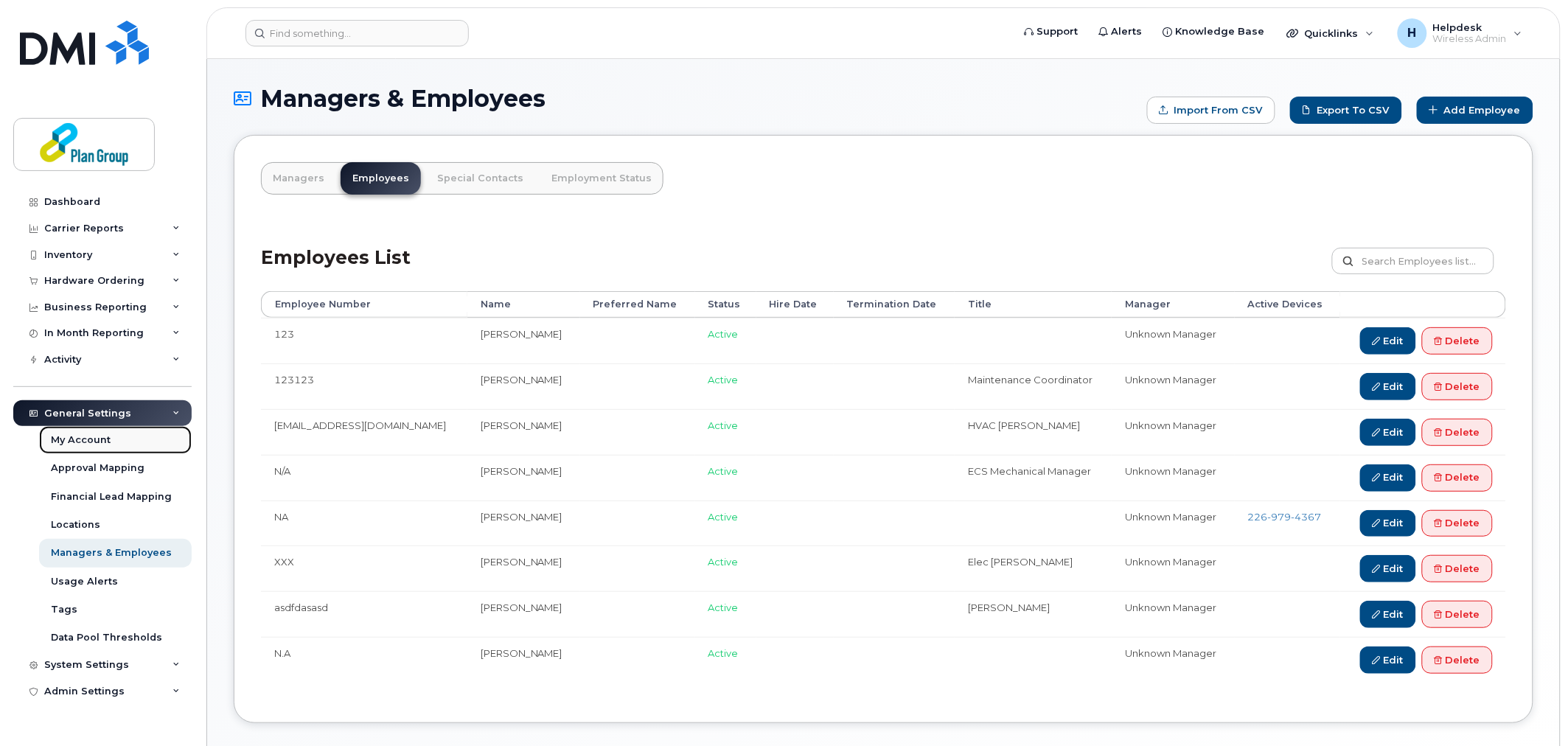
click at [110, 441] on link "My Account" at bounding box center [115, 439] width 153 height 28
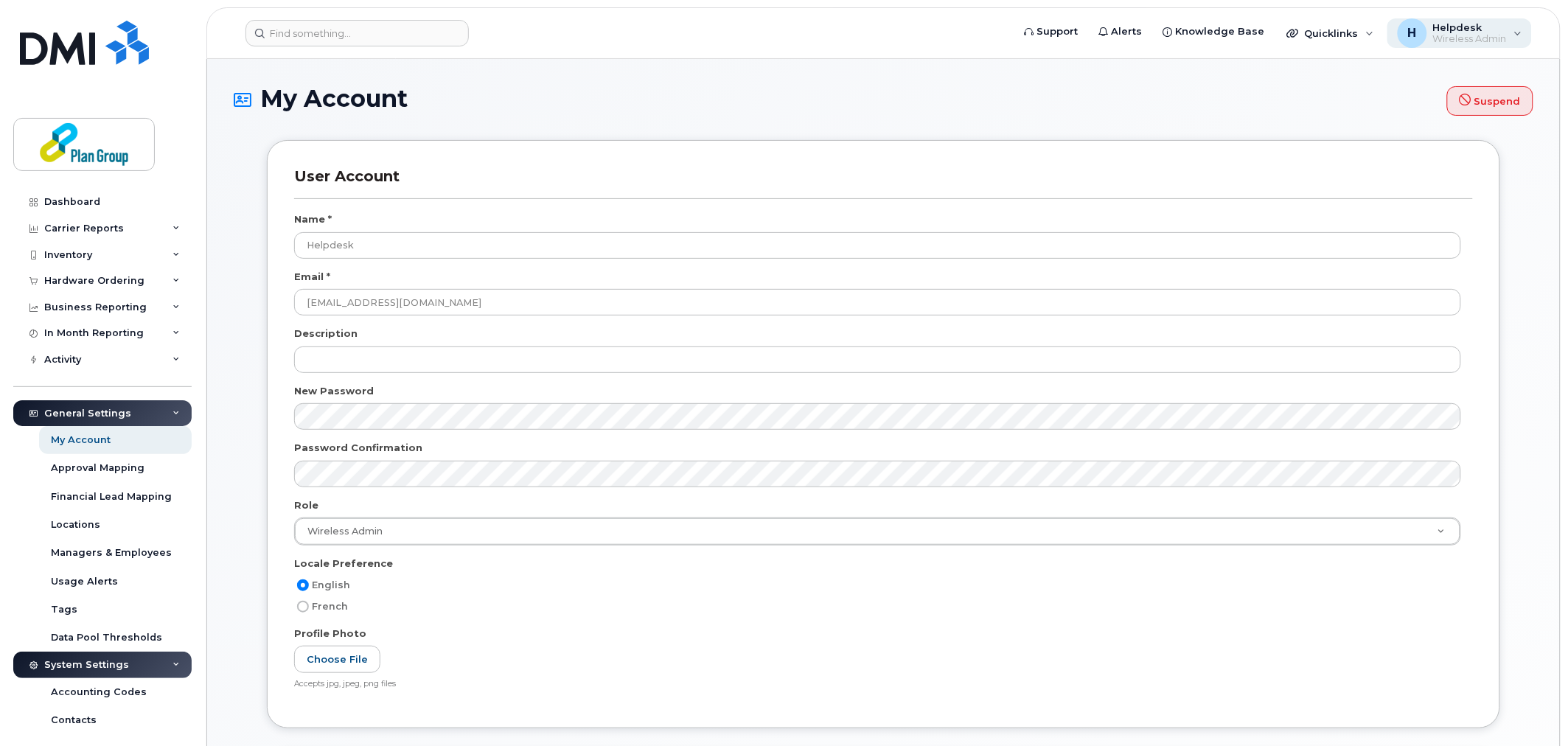
click at [1488, 35] on span "Wireless Admin" at bounding box center [1470, 39] width 74 height 12
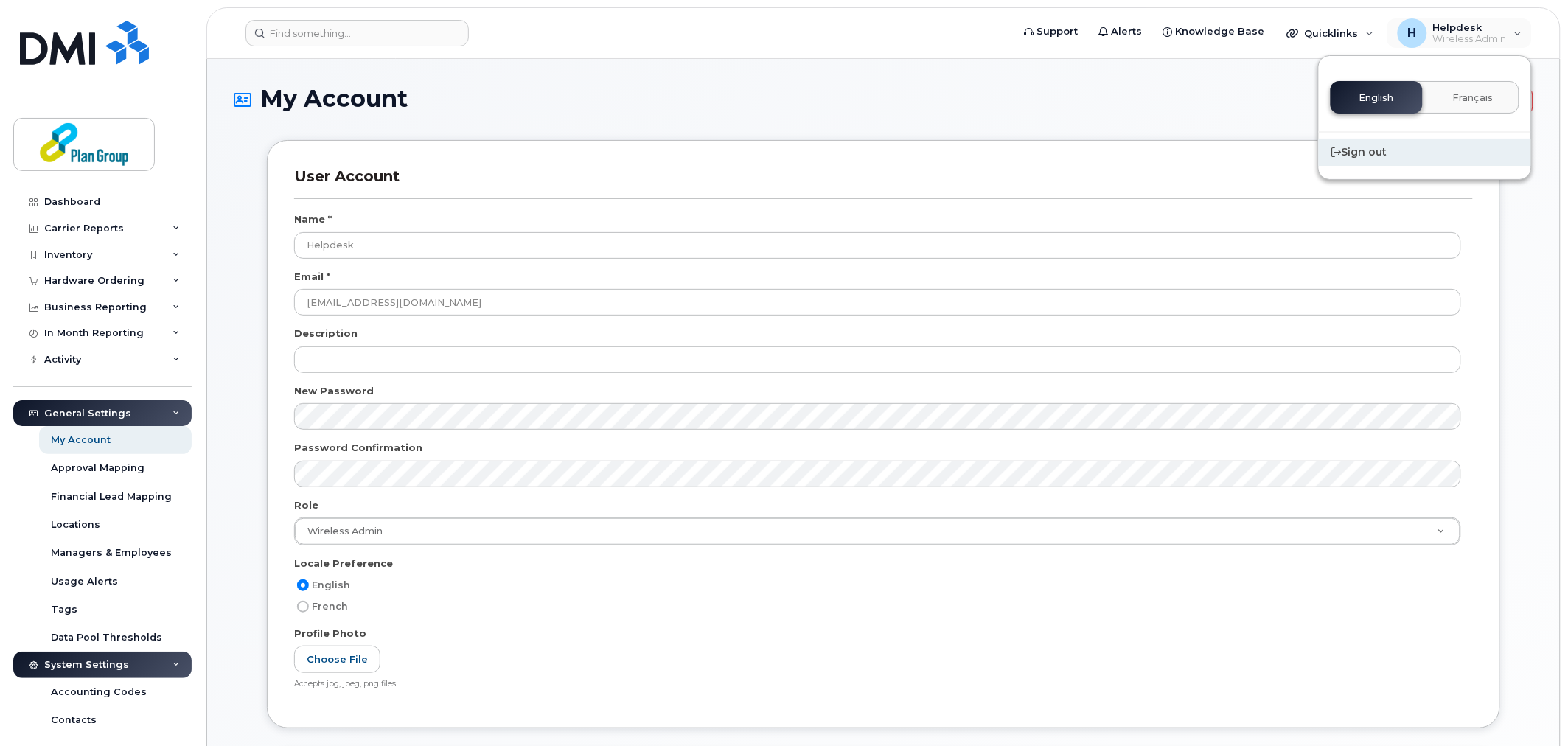
click at [1340, 159] on div "Sign out" at bounding box center [1425, 152] width 212 height 27
